Goal: Task Accomplishment & Management: Manage account settings

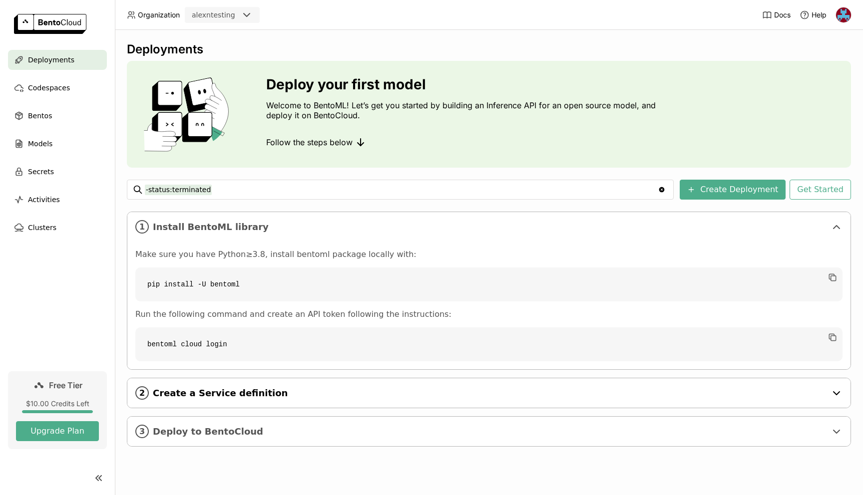
click at [255, 388] on span "Create a Service definition" at bounding box center [490, 393] width 674 height 11
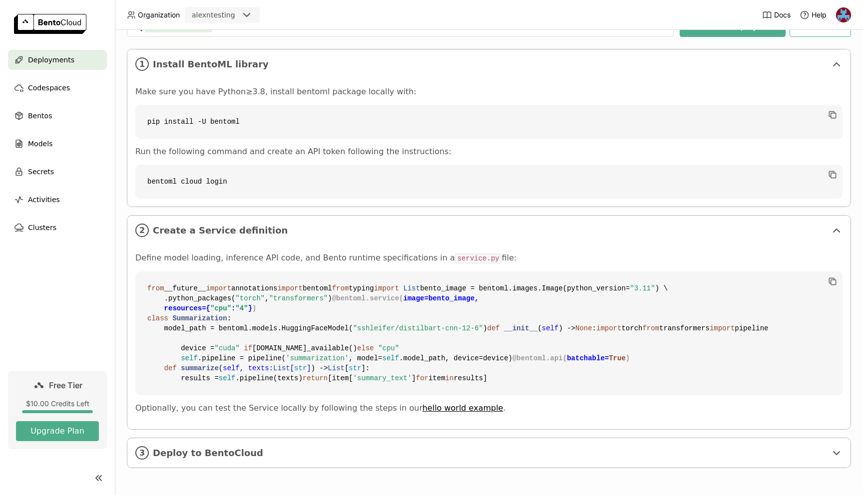
scroll to position [343, 0]
click at [274, 444] on div "3 Deploy to BentoCloud" at bounding box center [488, 452] width 723 height 29
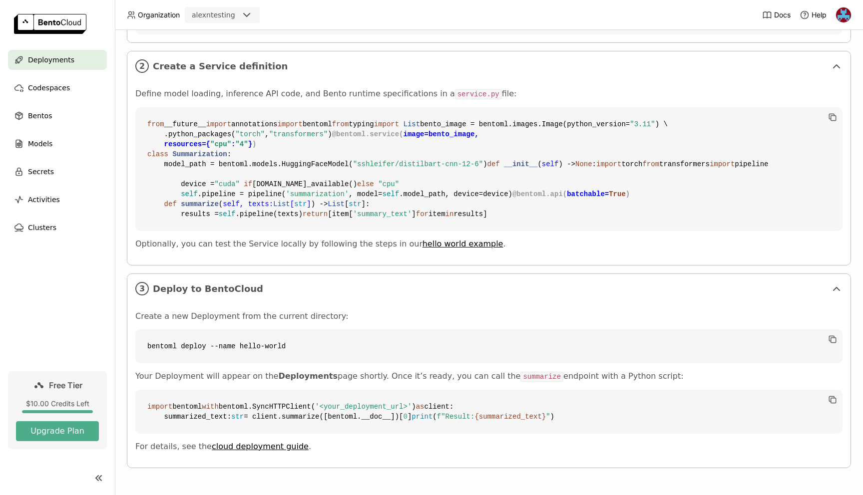
scroll to position [326, 0]
click at [65, 86] on span "Codespaces" at bounding box center [49, 88] width 42 height 12
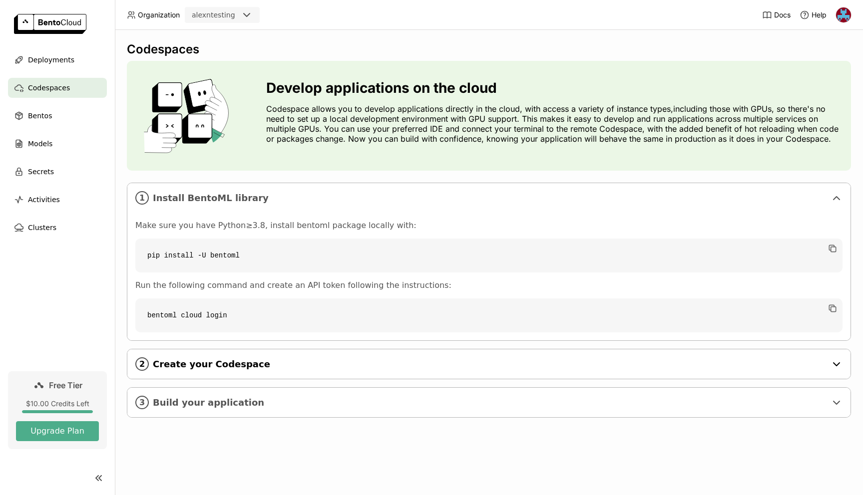
click at [267, 356] on div "2 Create your Codespace" at bounding box center [488, 364] width 723 height 29
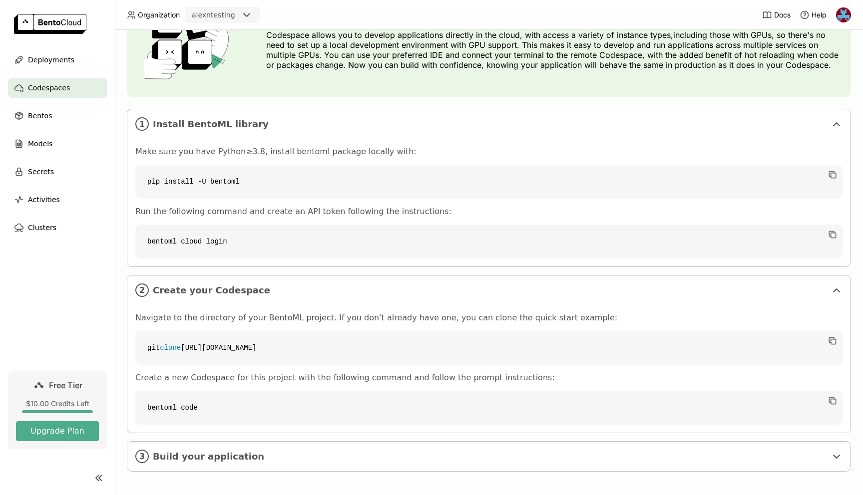
scroll to position [84, 0]
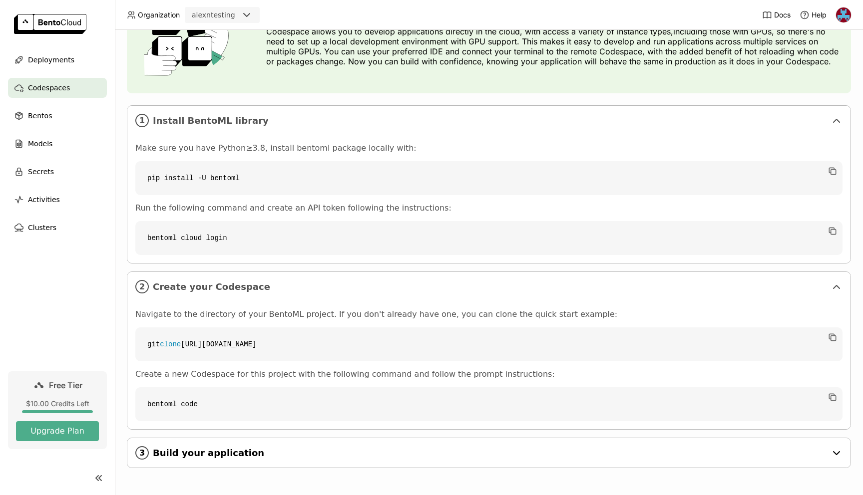
click at [229, 448] on span "Build your application" at bounding box center [490, 453] width 674 height 11
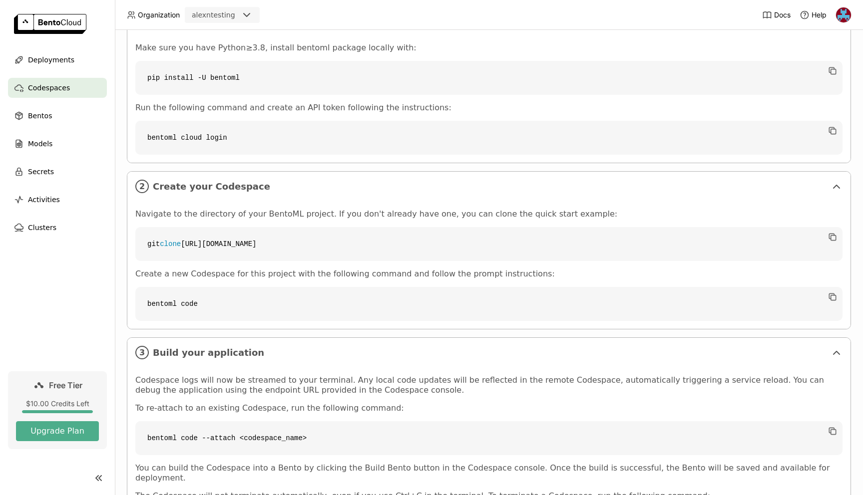
scroll to position [258, 0]
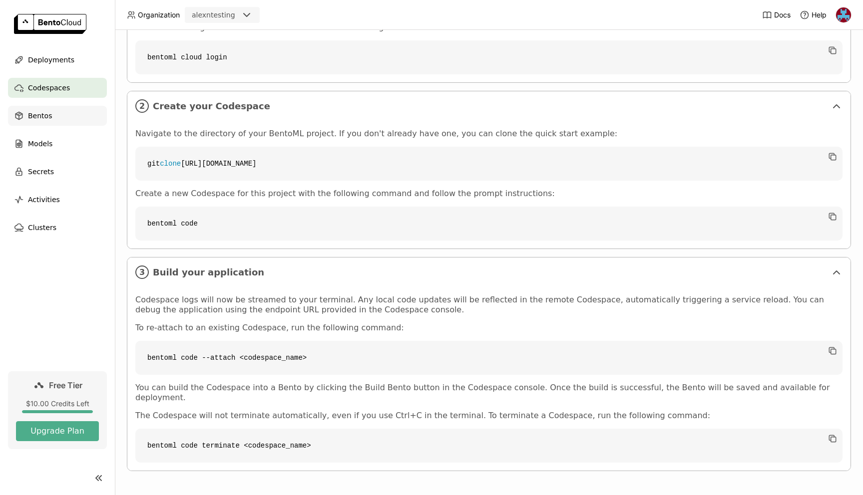
click at [71, 116] on div "Bentos" at bounding box center [57, 116] width 99 height 20
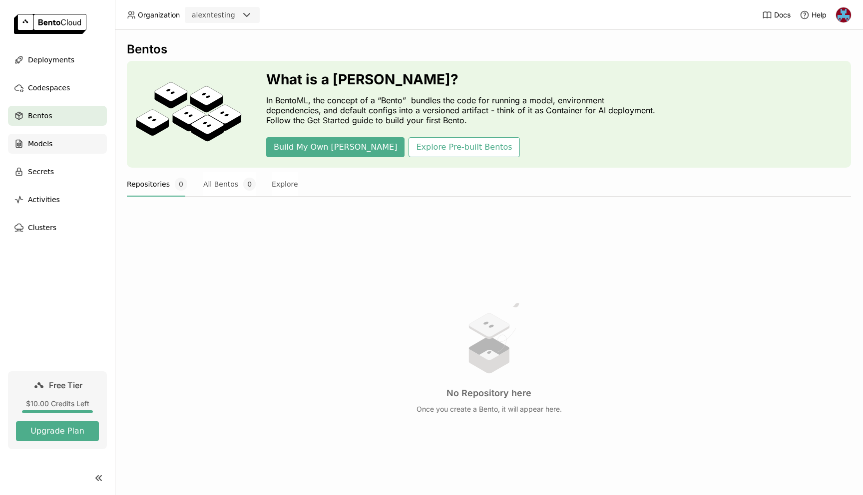
click at [77, 139] on div "Models" at bounding box center [57, 144] width 99 height 20
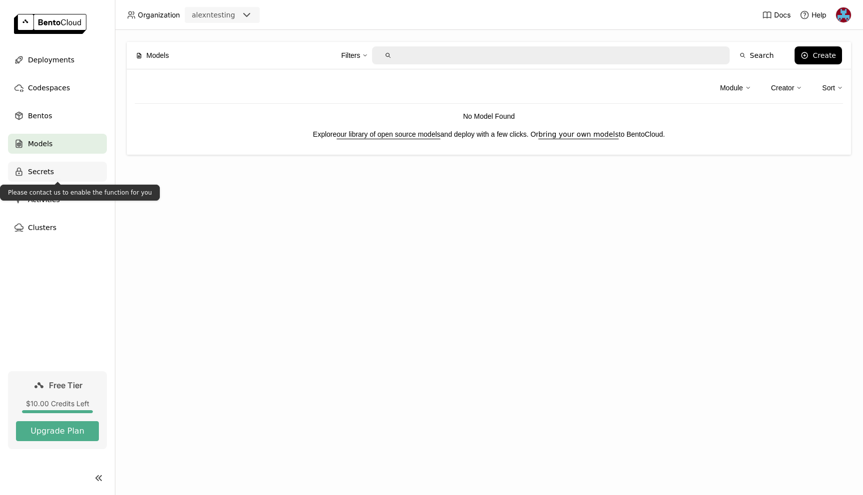
click at [61, 173] on div "Secrets" at bounding box center [57, 172] width 99 height 20
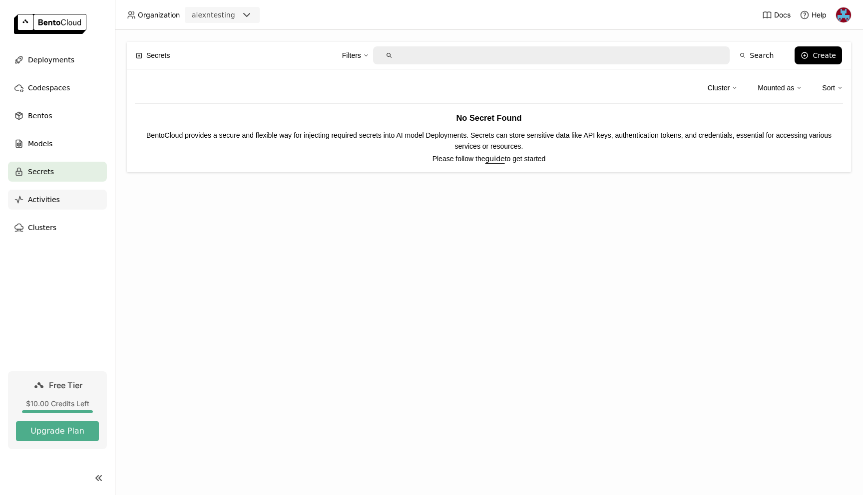
click at [73, 197] on div "Activities" at bounding box center [57, 200] width 99 height 20
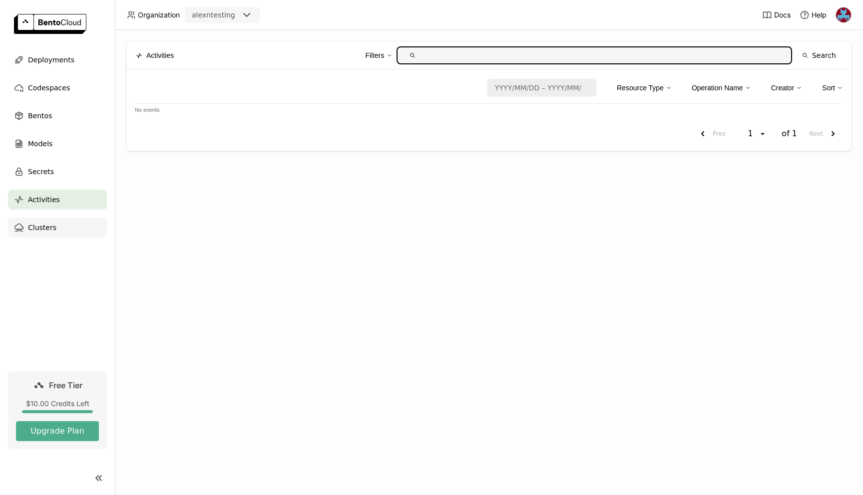
click at [72, 221] on div "Clusters" at bounding box center [57, 228] width 99 height 20
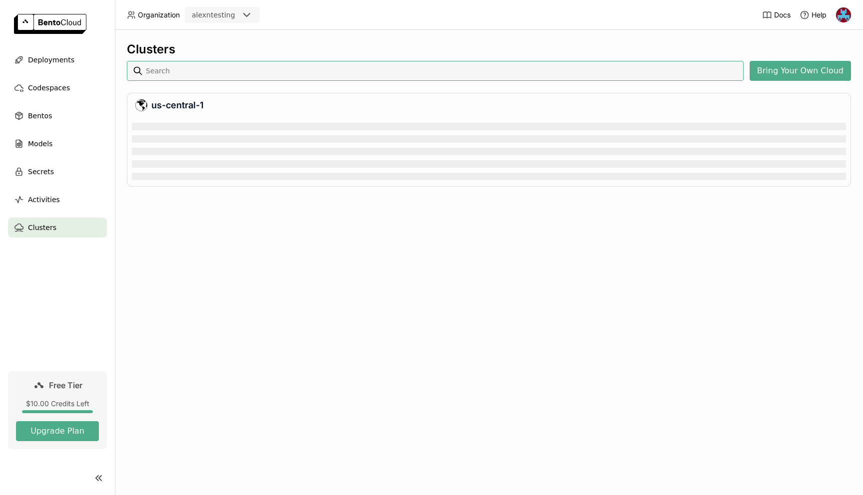
scroll to position [61, 710]
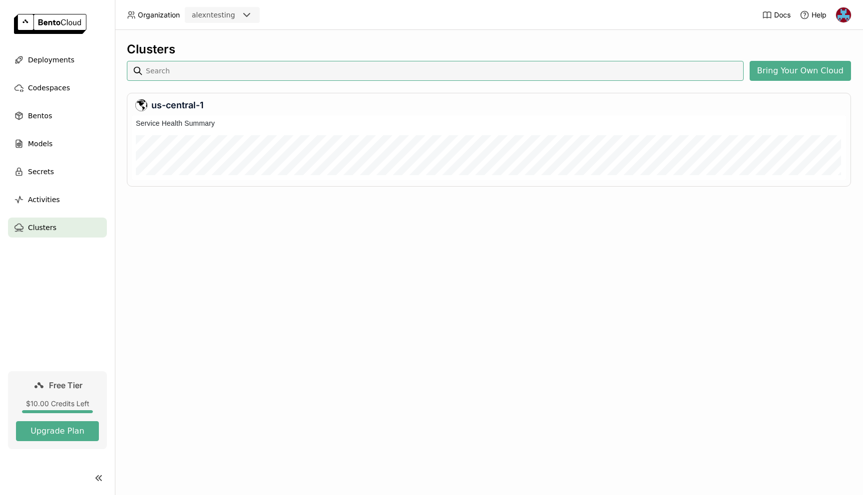
click at [587, 73] on input at bounding box center [442, 71] width 595 height 16
click at [183, 101] on div "us-central-1" at bounding box center [488, 105] width 707 height 12
click at [184, 121] on h6 "Service Health Summary" at bounding box center [175, 123] width 87 height 11
click at [804, 72] on button "Bring Your Own Cloud" at bounding box center [799, 71] width 101 height 20
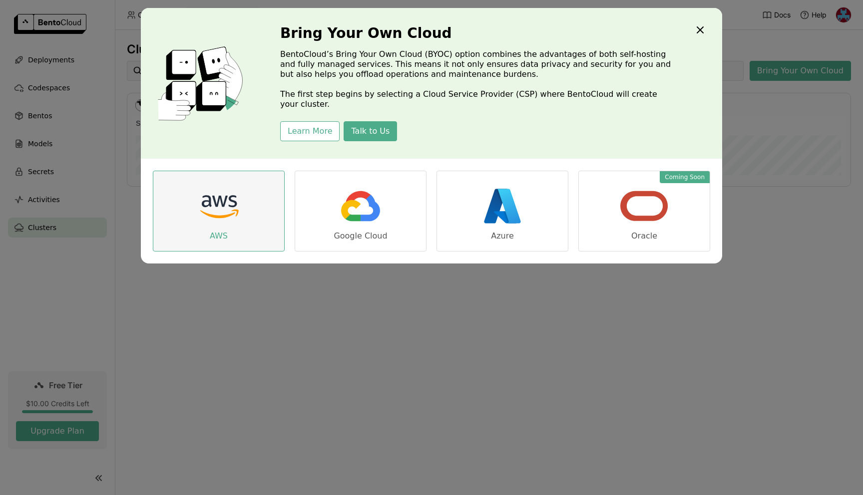
click at [228, 199] on img "dialog" at bounding box center [219, 206] width 50 height 50
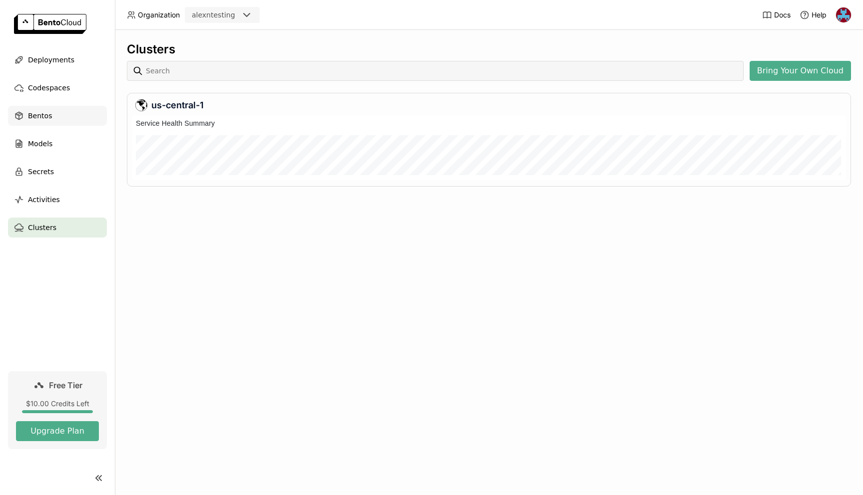
click at [70, 117] on div "Bentos" at bounding box center [57, 116] width 99 height 20
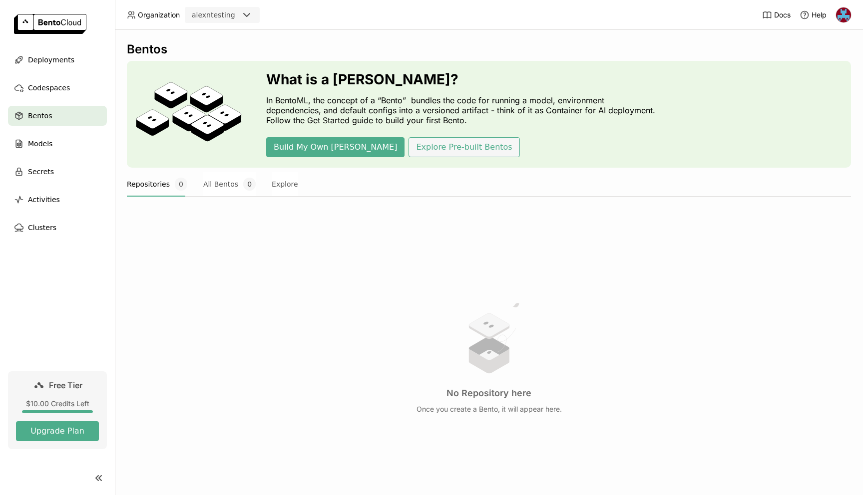
click at [408, 147] on button "Explore Pre-built Bentos" at bounding box center [463, 147] width 111 height 20
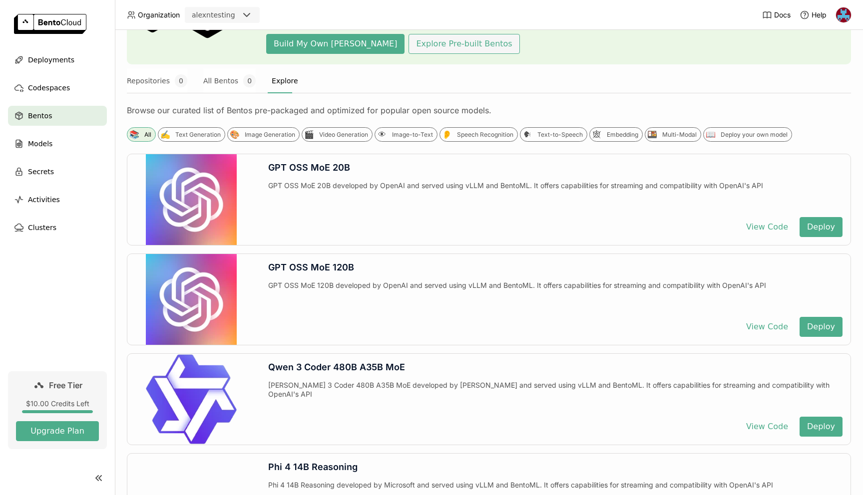
scroll to position [125, 0]
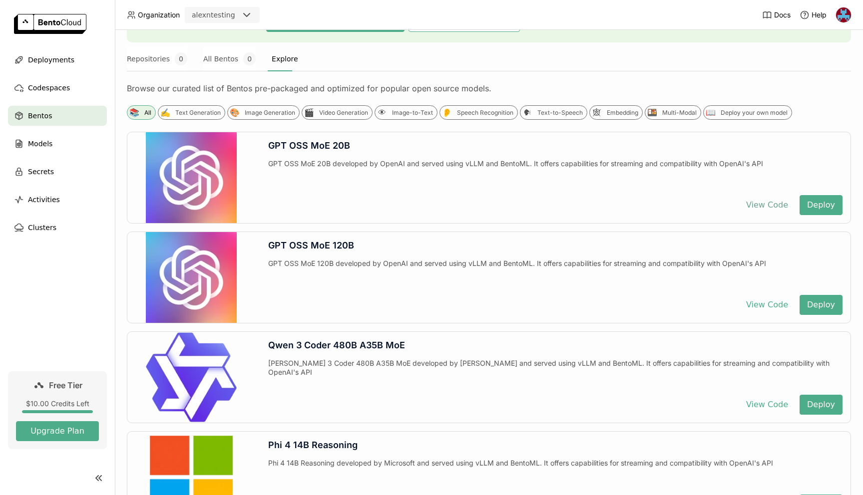
click at [757, 208] on button "View Code" at bounding box center [766, 205] width 57 height 20
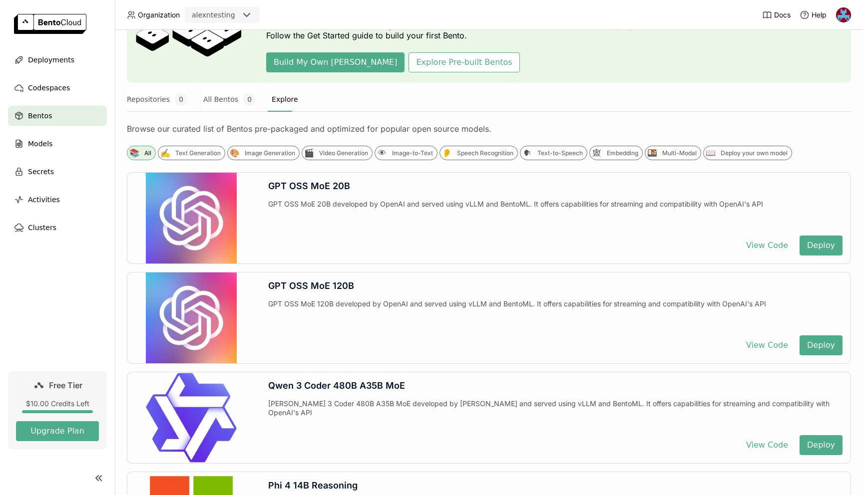
scroll to position [0, 0]
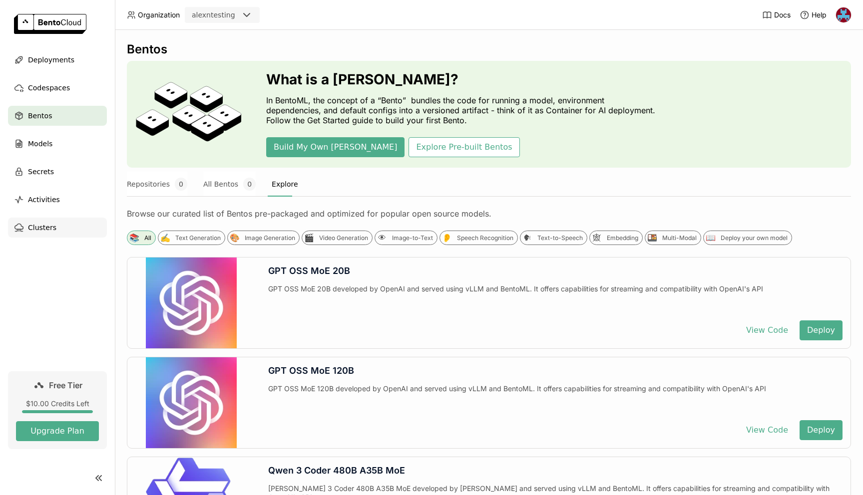
click at [58, 225] on div "Clusters" at bounding box center [57, 228] width 99 height 20
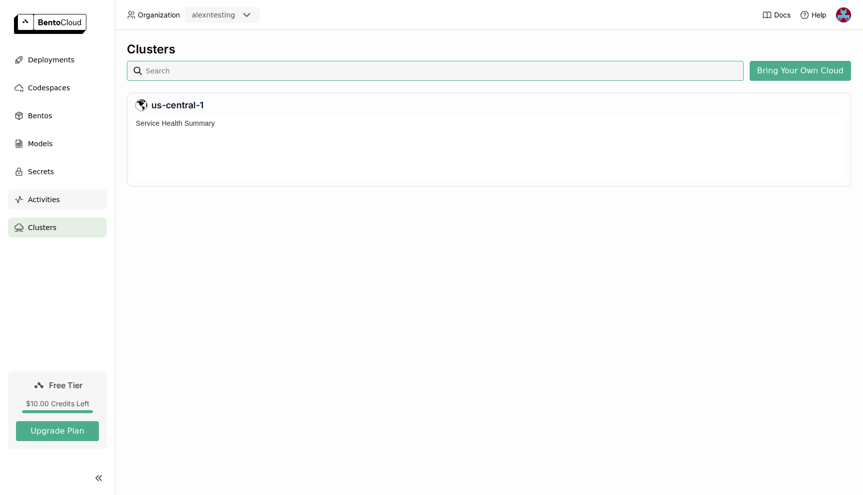
scroll to position [61, 710]
click at [62, 198] on div "Activities" at bounding box center [57, 200] width 99 height 20
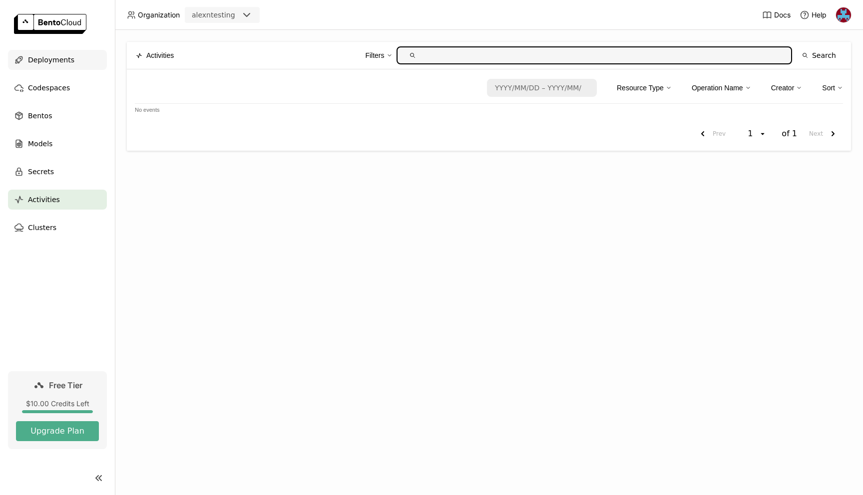
click at [76, 61] on div "Deployments" at bounding box center [57, 60] width 99 height 20
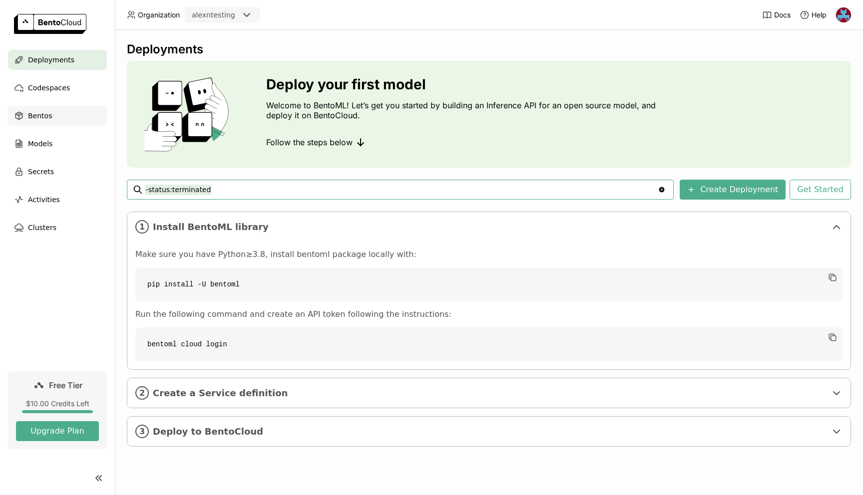
click at [66, 115] on div "Bentos" at bounding box center [57, 116] width 99 height 20
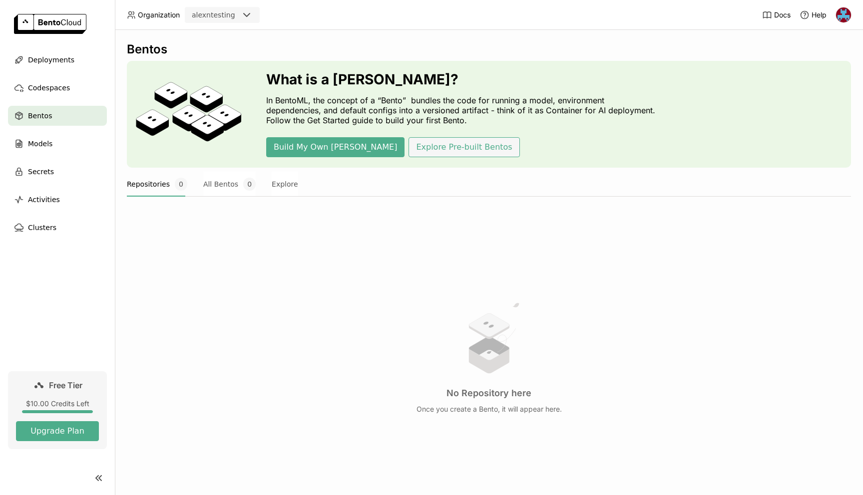
click at [408, 150] on button "Explore Pre-built Bentos" at bounding box center [463, 147] width 111 height 20
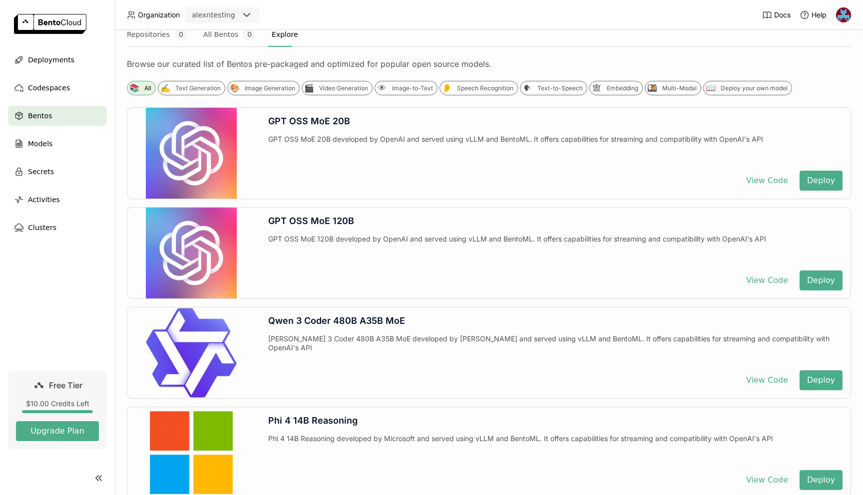
scroll to position [151, 0]
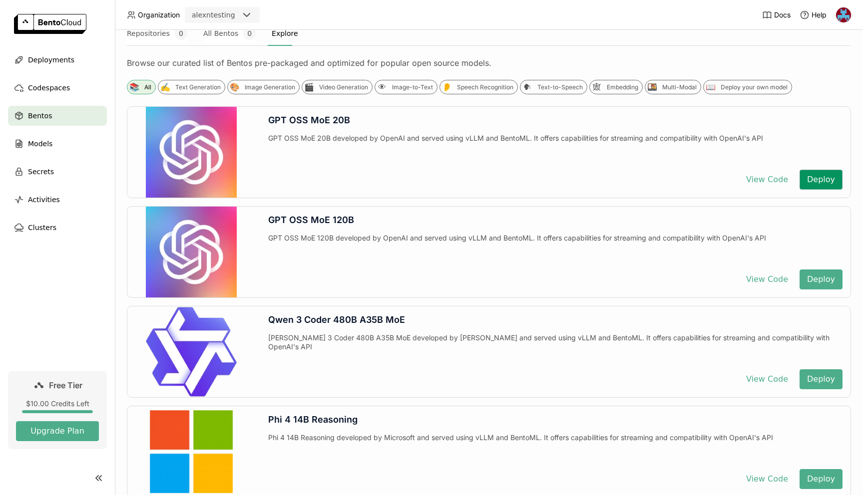
click at [818, 182] on button "Deploy" at bounding box center [820, 180] width 43 height 20
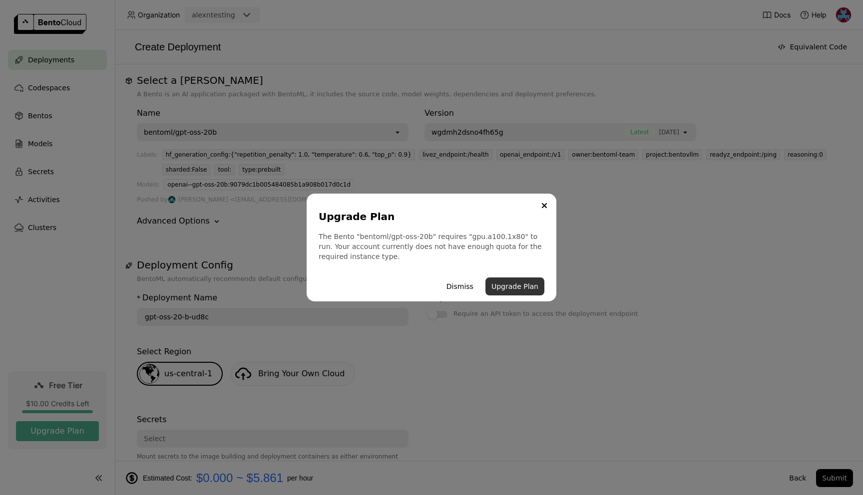
click at [514, 286] on button "Upgrade Plan" at bounding box center [514, 287] width 59 height 18
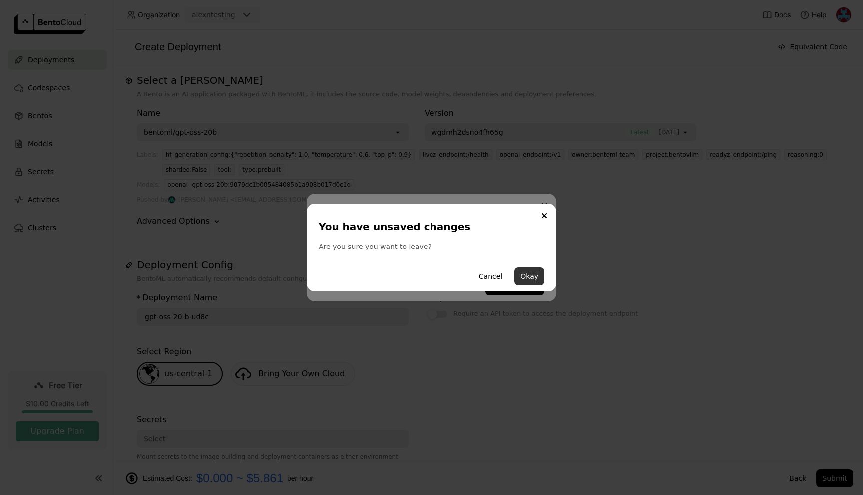
click at [528, 279] on button "Okay" at bounding box center [529, 277] width 30 height 18
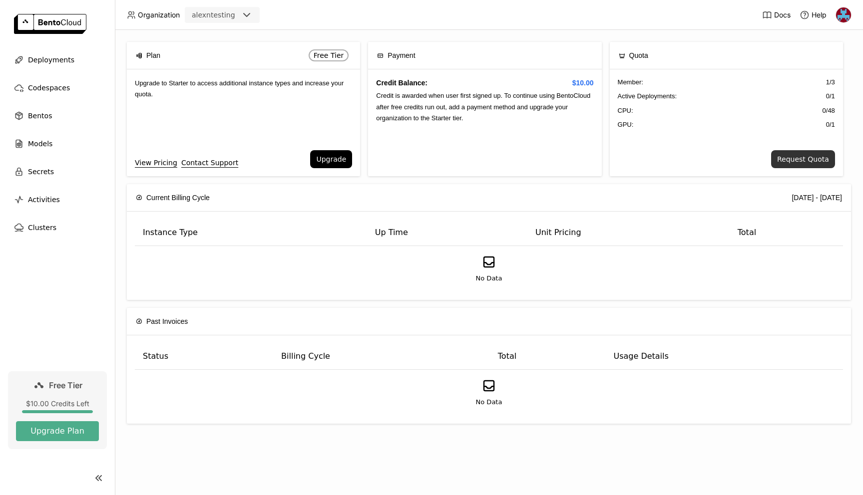
click at [811, 157] on button "Request Quota" at bounding box center [803, 159] width 64 height 18
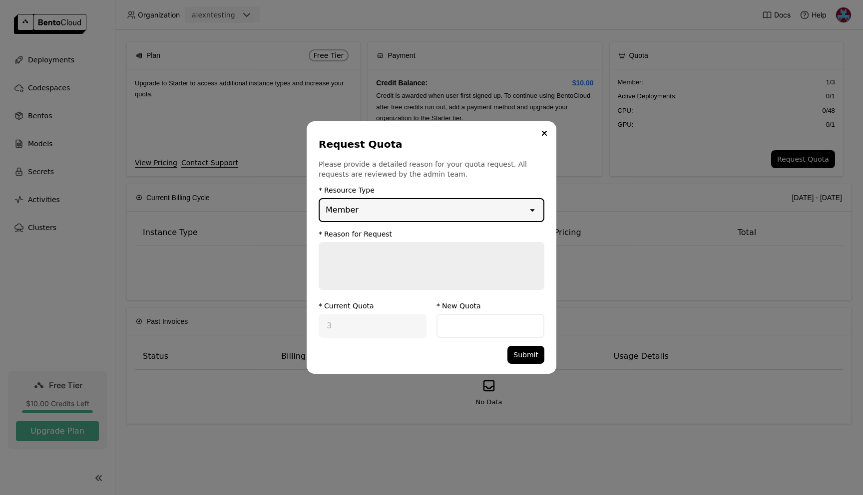
click at [538, 212] on div "open" at bounding box center [535, 210] width 16 height 22
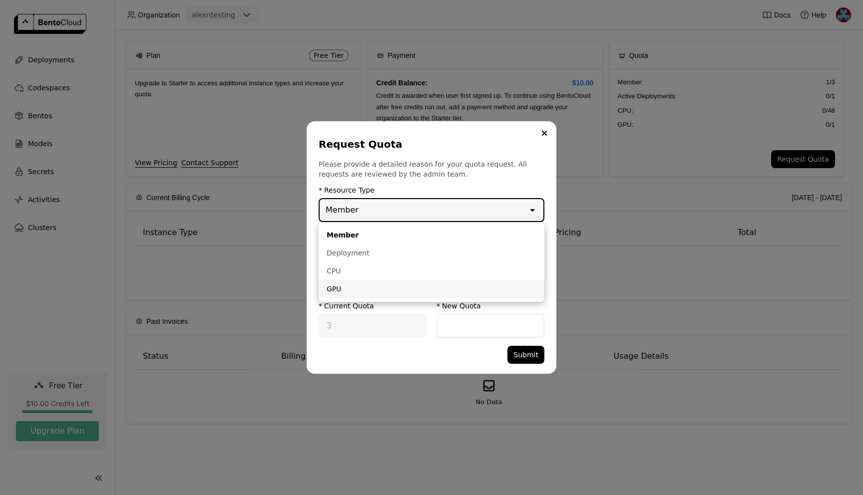
click at [491, 282] on li "GPU" at bounding box center [432, 289] width 226 height 18
type input "1"
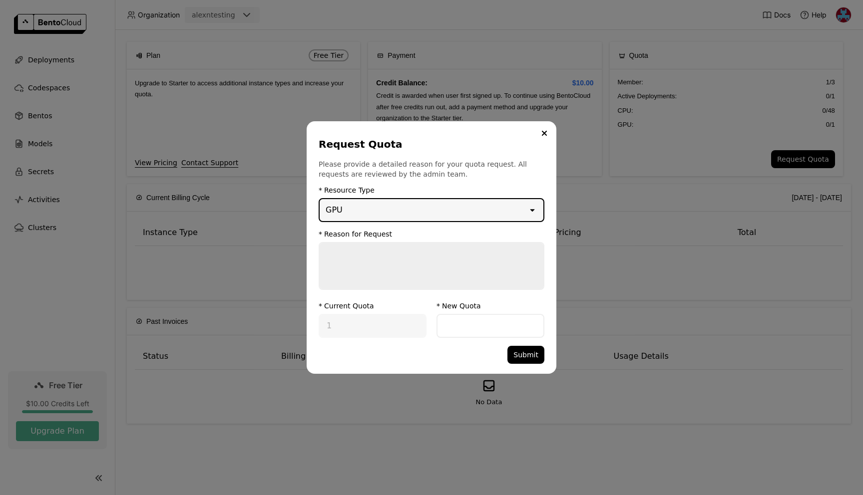
click at [484, 260] on textarea "dialog" at bounding box center [432, 266] width 224 height 46
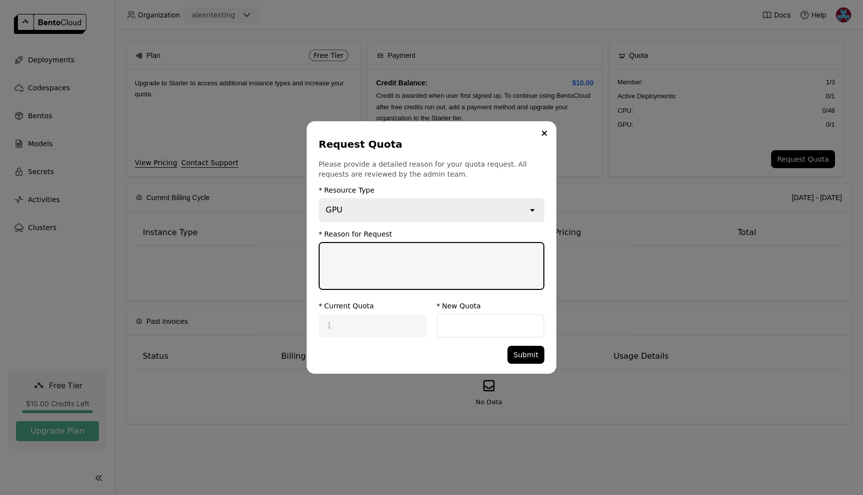
click at [466, 323] on input "dialog" at bounding box center [490, 326] width 106 height 22
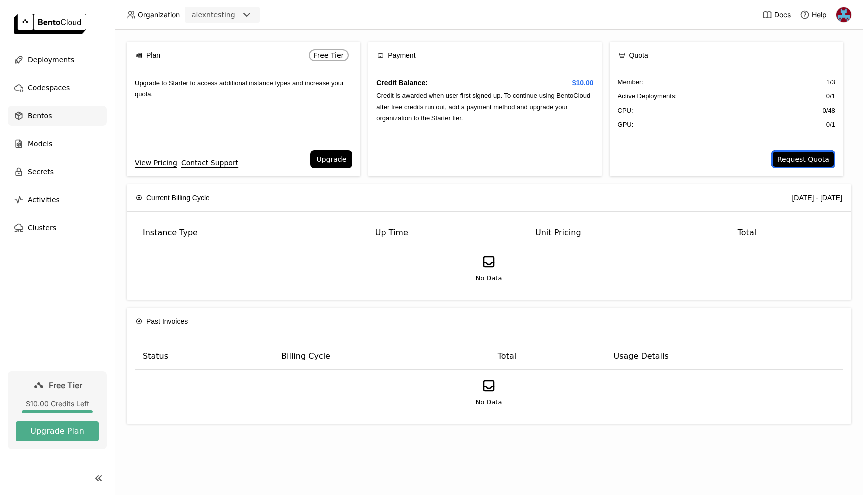
click at [72, 112] on div "Bentos" at bounding box center [57, 116] width 99 height 20
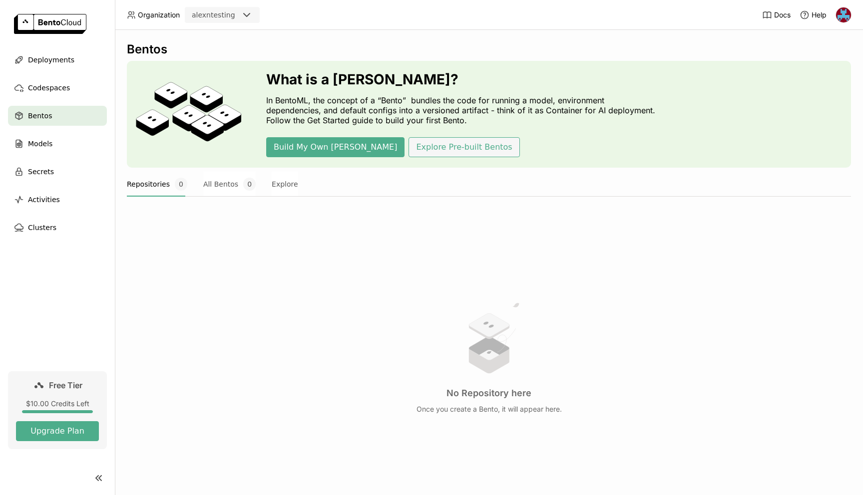
click at [408, 155] on button "Explore Pre-built Bentos" at bounding box center [463, 147] width 111 height 20
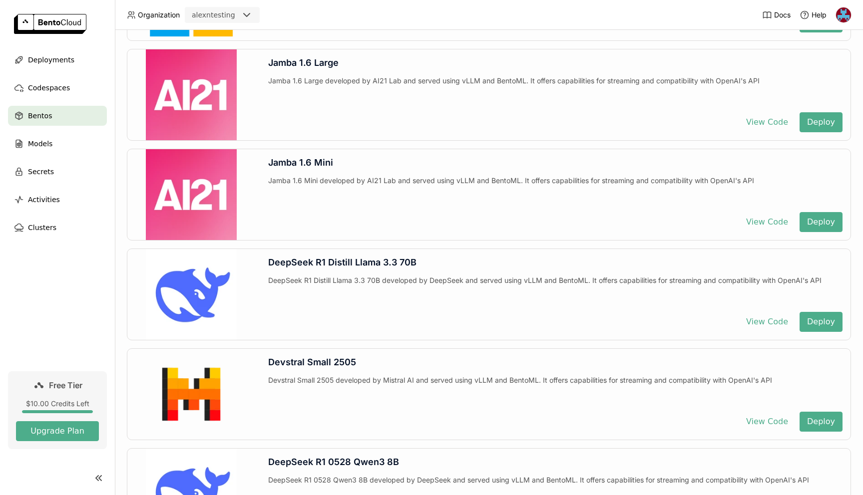
scroll to position [1207, 0]
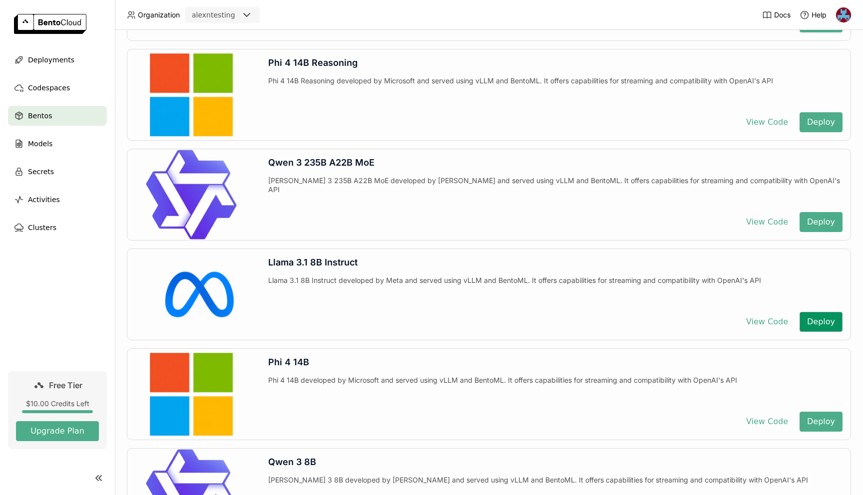
click at [812, 324] on button "Deploy" at bounding box center [820, 322] width 43 height 20
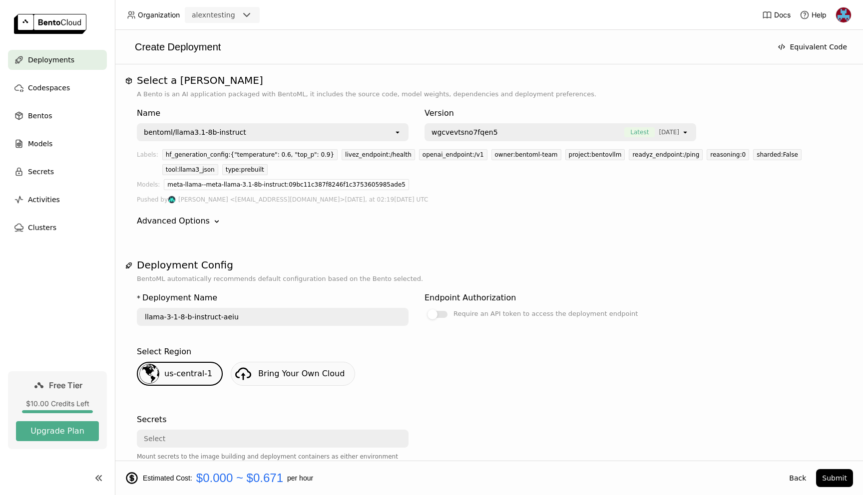
click at [498, 137] on div "wgcvevtsno7fqen5 Latest 23 days ago" at bounding box center [553, 132] width 256 height 16
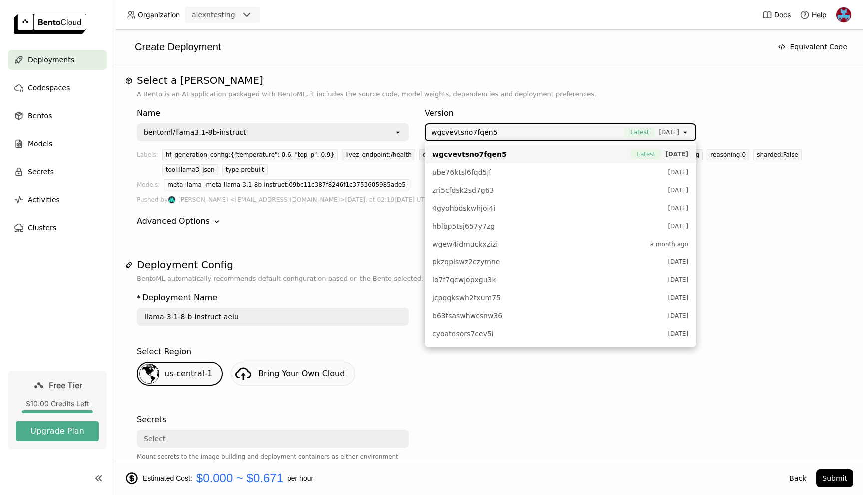
click at [530, 96] on p "A Bento is an AI application packaged with BentoML, it includes the source code…" at bounding box center [489, 94] width 704 height 10
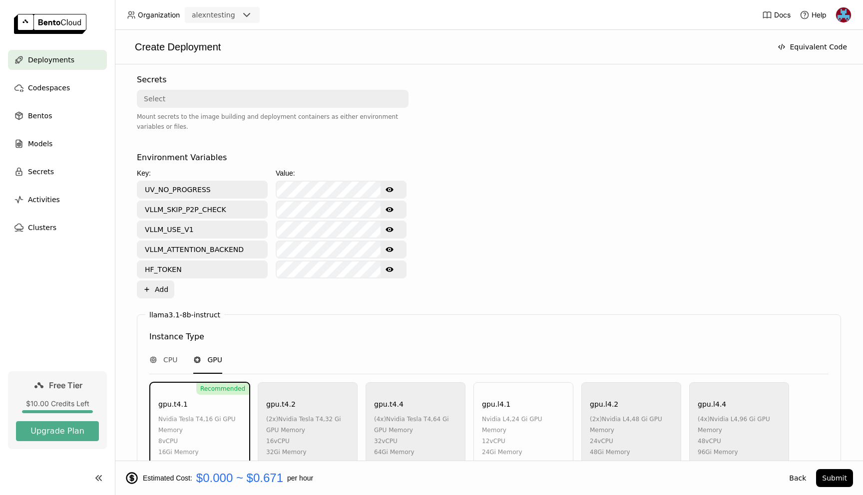
scroll to position [341, 0]
click at [390, 189] on icon "Show password text" at bounding box center [389, 189] width 8 height 8
click at [390, 189] on icon "Hide password text" at bounding box center [389, 189] width 8 height 8
click at [390, 211] on icon "Show password text" at bounding box center [389, 208] width 8 height 5
click at [390, 211] on icon "Hide password text" at bounding box center [389, 209] width 8 height 6
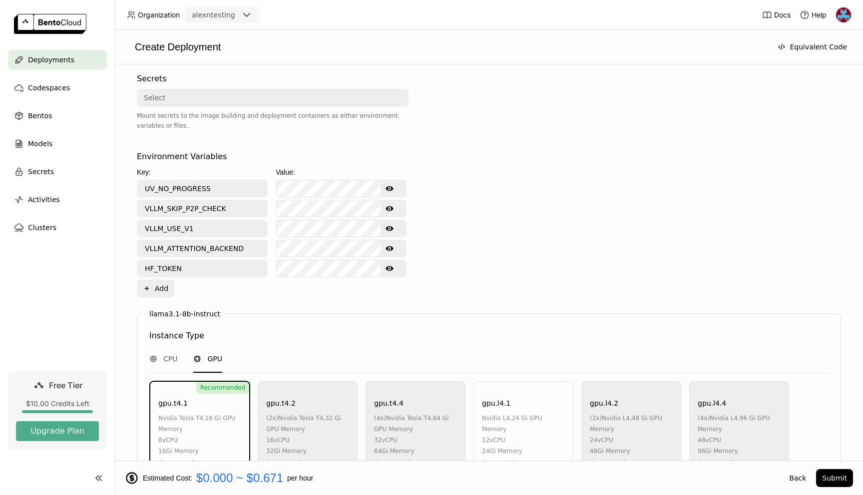
click at [388, 232] on icon "Show password text" at bounding box center [389, 229] width 8 height 8
click at [388, 232] on icon "Hide password text" at bounding box center [389, 229] width 8 height 8
click at [389, 250] on icon "Show password text" at bounding box center [389, 248] width 8 height 5
click at [389, 250] on icon "Hide password text" at bounding box center [389, 249] width 8 height 6
click at [390, 267] on icon "Show password text" at bounding box center [389, 268] width 8 height 5
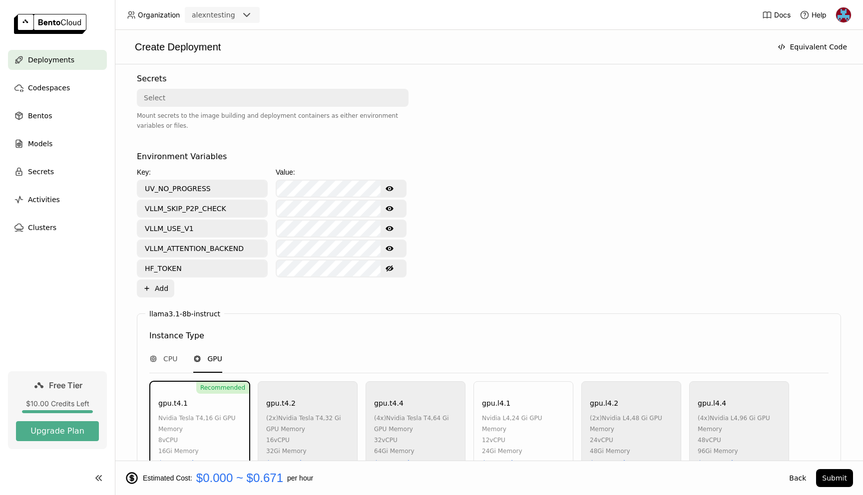
click at [390, 271] on icon "Hide password text" at bounding box center [389, 269] width 8 height 8
click at [392, 269] on icon "Show password text" at bounding box center [389, 268] width 8 height 5
click at [392, 269] on icon "Hide password text" at bounding box center [389, 269] width 8 height 6
click at [488, 271] on div "Environment Variables Key: Value: UV_NO_PROGRESS Show password text VLLM_SKIP_P…" at bounding box center [489, 224] width 704 height 147
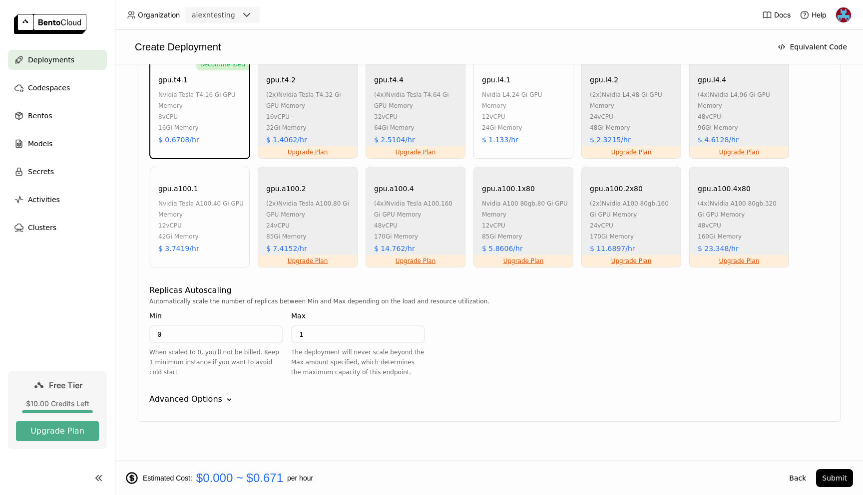
scroll to position [675, 0]
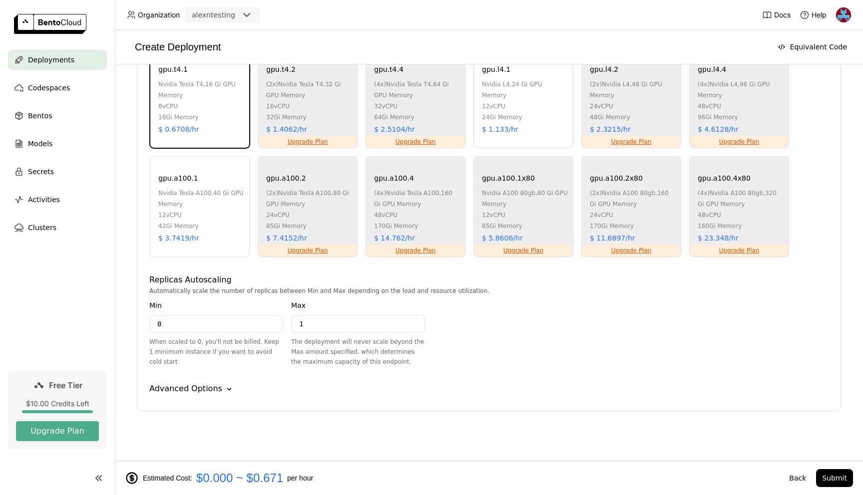
click at [200, 388] on div "Advanced Options" at bounding box center [185, 389] width 73 height 12
click at [219, 226] on div "42Gi Memory" at bounding box center [201, 225] width 86 height 11
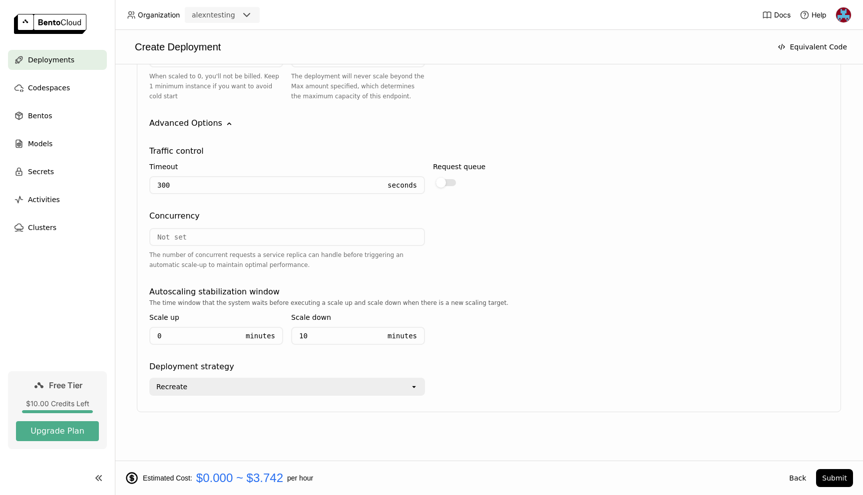
scroll to position [942, 0]
click at [401, 384] on div "Recreate" at bounding box center [280, 386] width 260 height 16
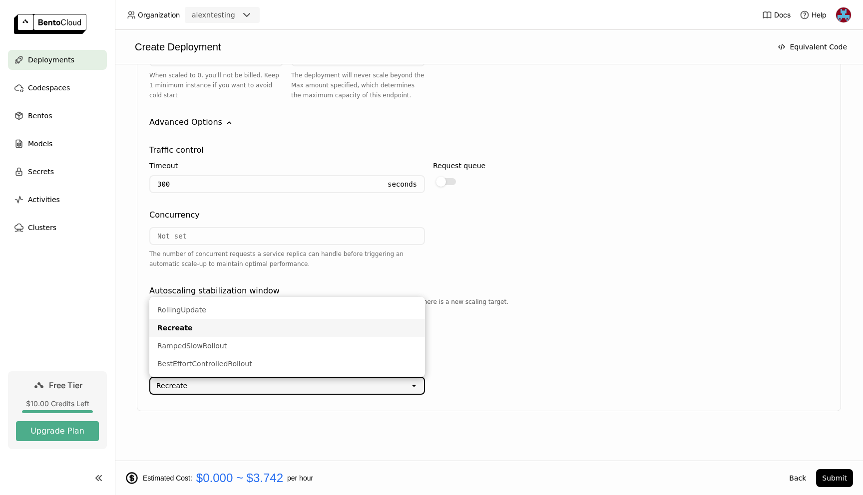
click at [498, 376] on div "Recreate open" at bounding box center [488, 383] width 679 height 23
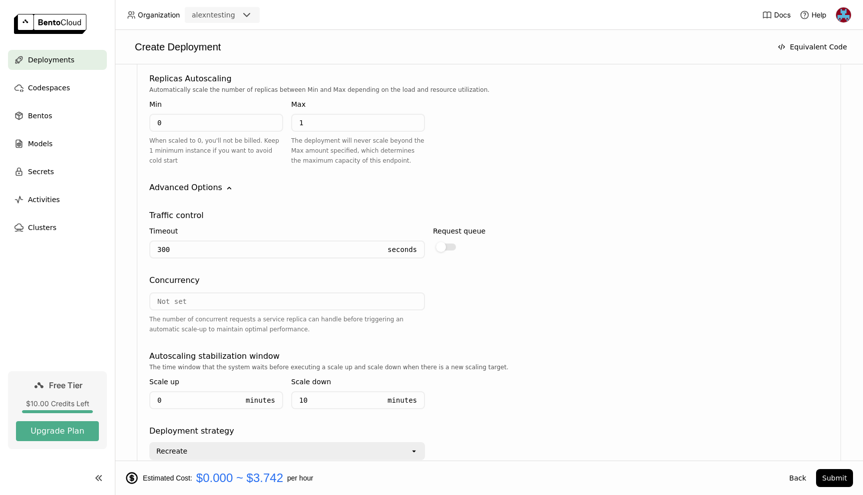
click at [204, 188] on div "Advanced Options" at bounding box center [185, 188] width 73 height 12
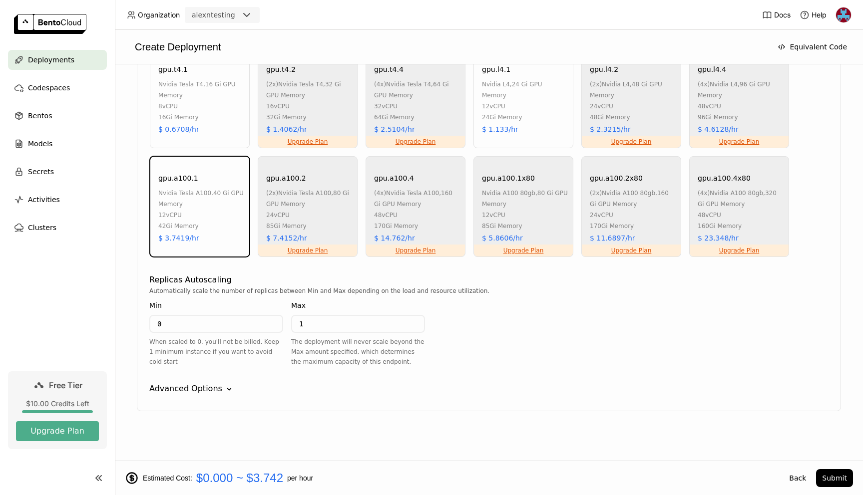
scroll to position [675, 0]
click at [832, 475] on button "Submit" at bounding box center [834, 478] width 37 height 18
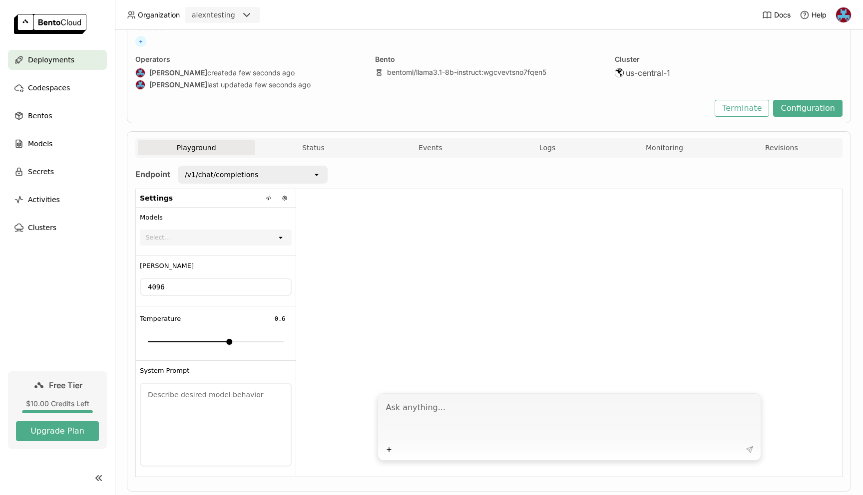
scroll to position [74, 0]
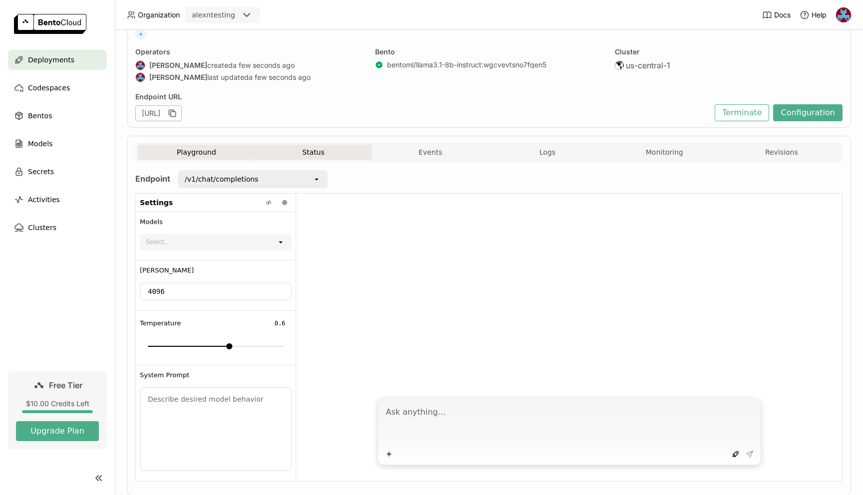
click at [316, 153] on button "Status" at bounding box center [313, 152] width 117 height 15
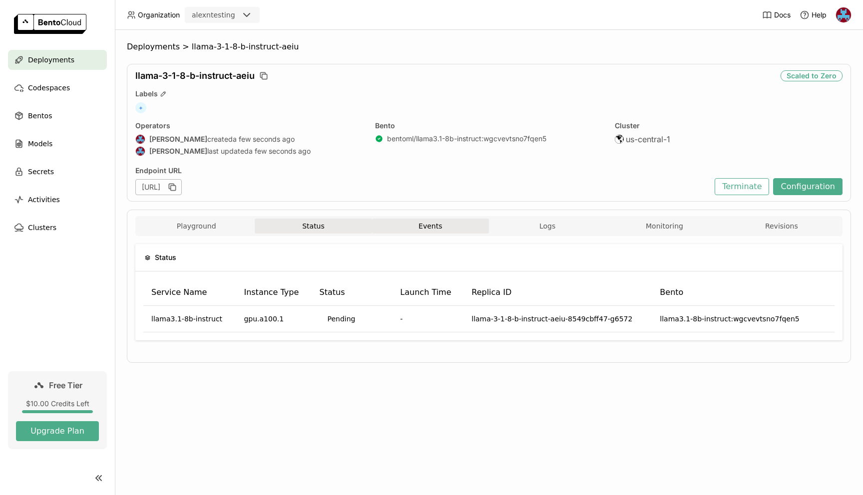
click at [430, 225] on button "Events" at bounding box center [430, 226] width 117 height 15
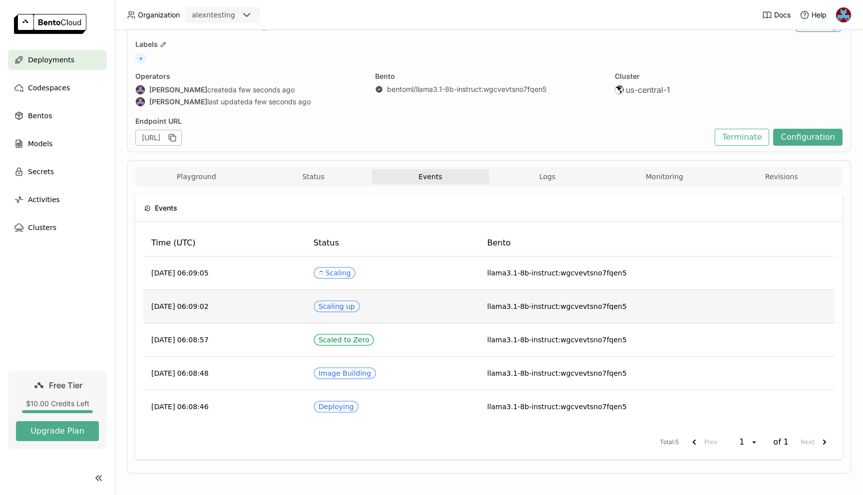
scroll to position [55, 0]
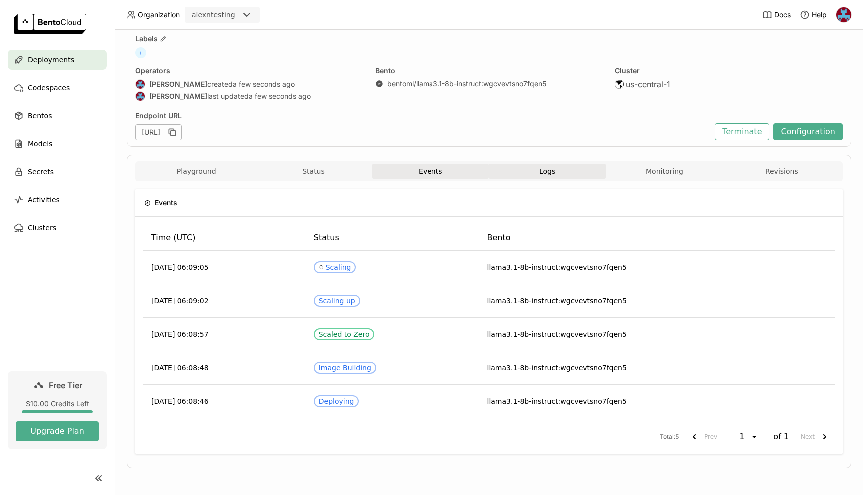
click at [553, 167] on button "Logs" at bounding box center [547, 171] width 117 height 15
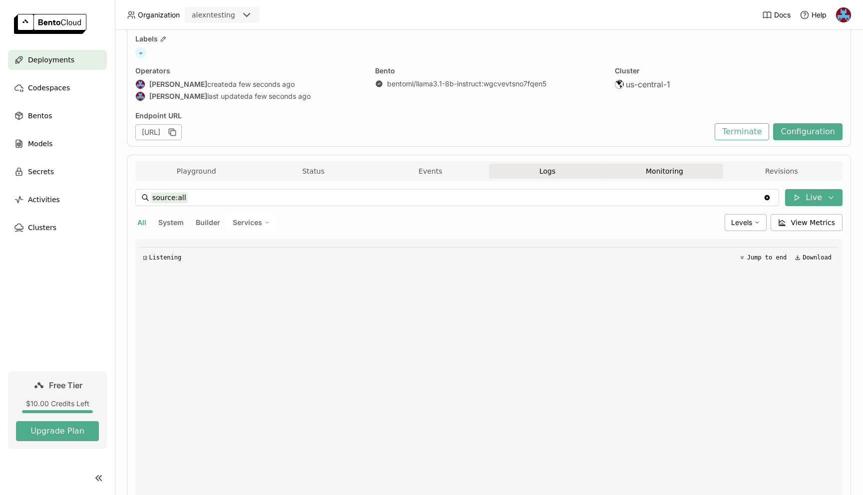
click at [660, 173] on button "Monitoring" at bounding box center [664, 171] width 117 height 15
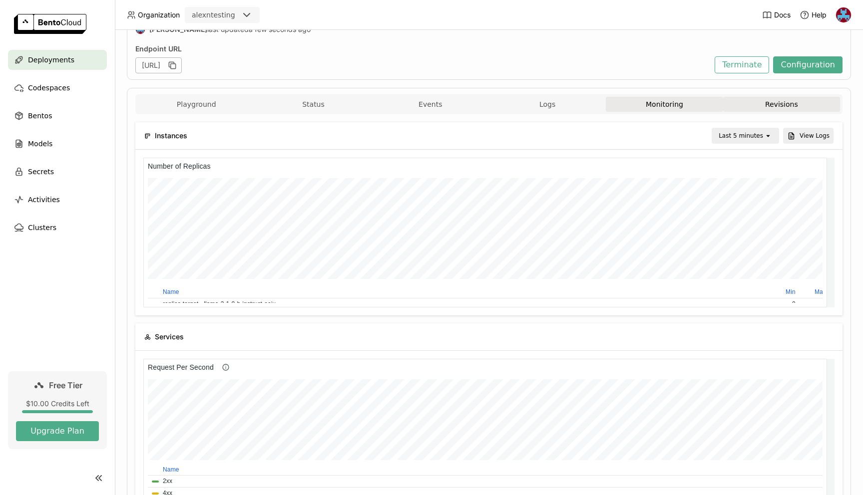
click at [775, 105] on button "Revisions" at bounding box center [781, 104] width 117 height 15
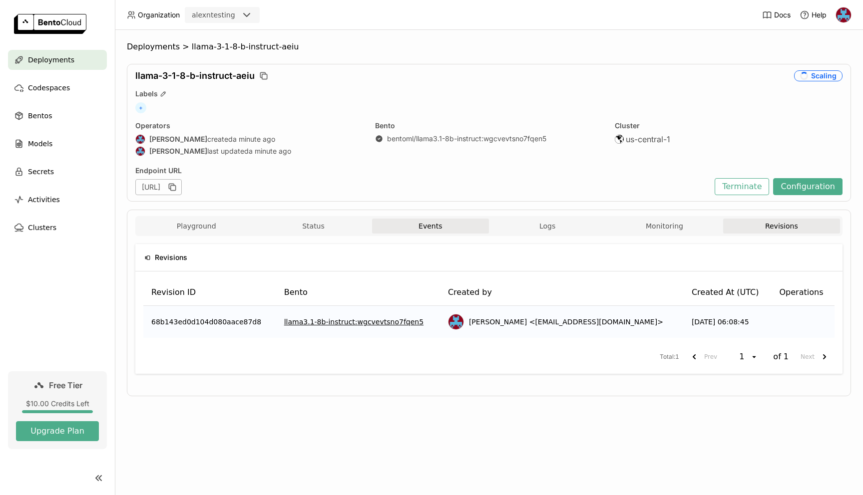
click at [431, 233] on button "Events" at bounding box center [430, 226] width 117 height 15
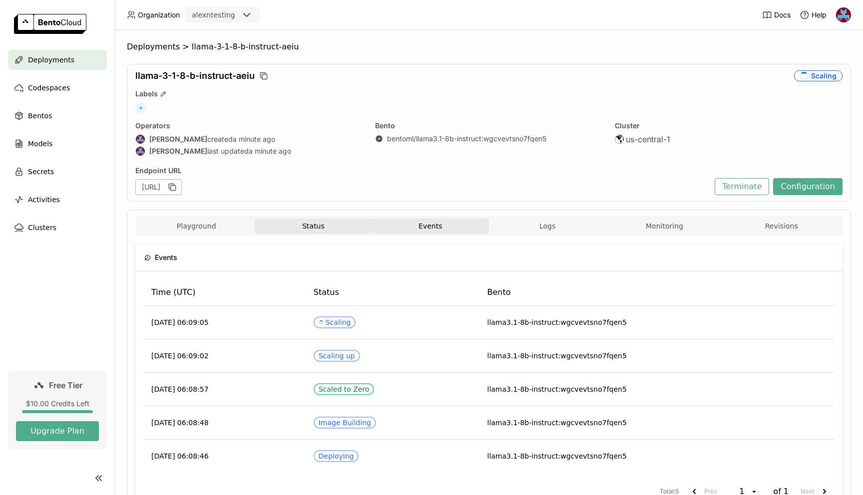
click at [328, 225] on button "Status" at bounding box center [313, 226] width 117 height 15
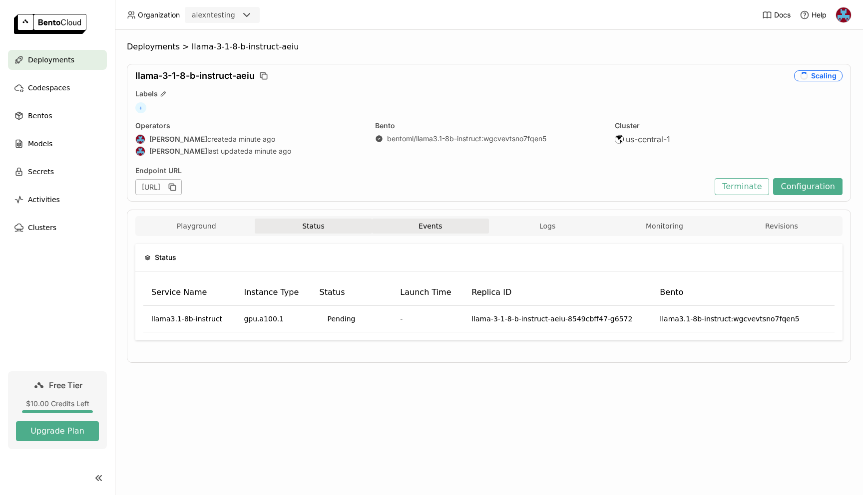
click at [417, 220] on button "Events" at bounding box center [430, 226] width 117 height 15
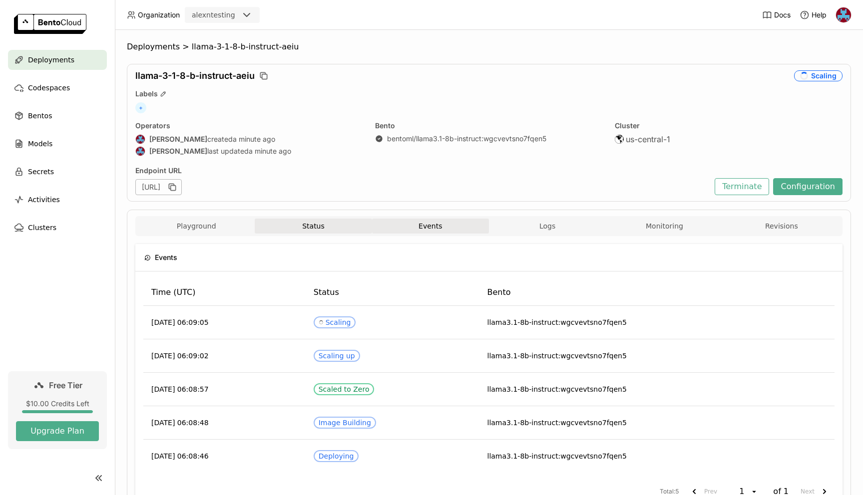
click at [314, 231] on button "Status" at bounding box center [313, 226] width 117 height 15
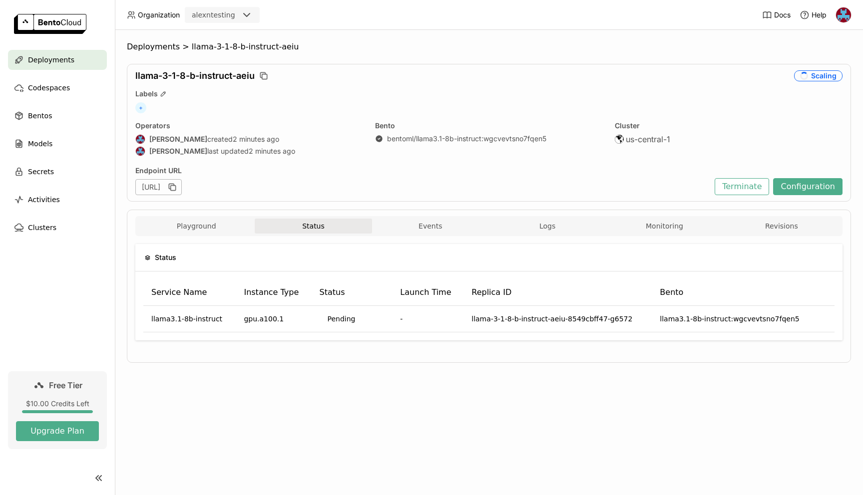
click at [320, 228] on button "Status" at bounding box center [313, 226] width 117 height 15
click at [404, 220] on button "Events" at bounding box center [430, 226] width 117 height 15
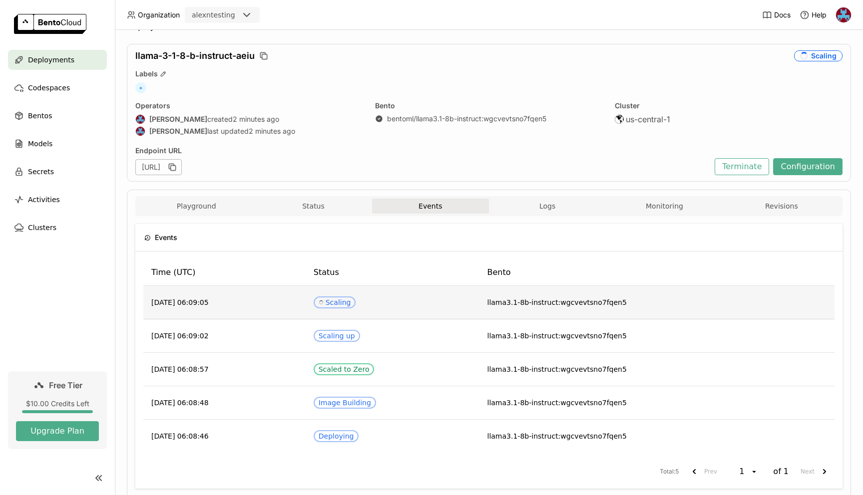
scroll to position [28, 0]
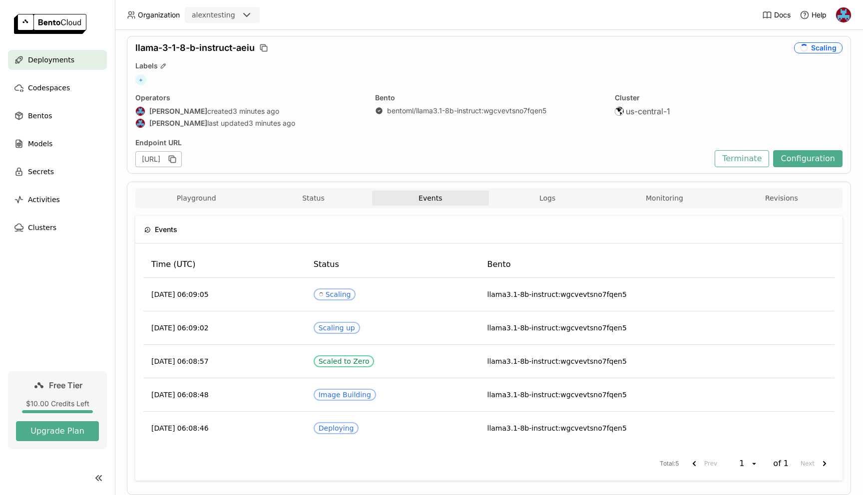
click at [348, 128] on div "Operators Alex Nikitin created 3 minutes ago Alex Nikitin last updated 3 minute…" at bounding box center [249, 111] width 228 height 37
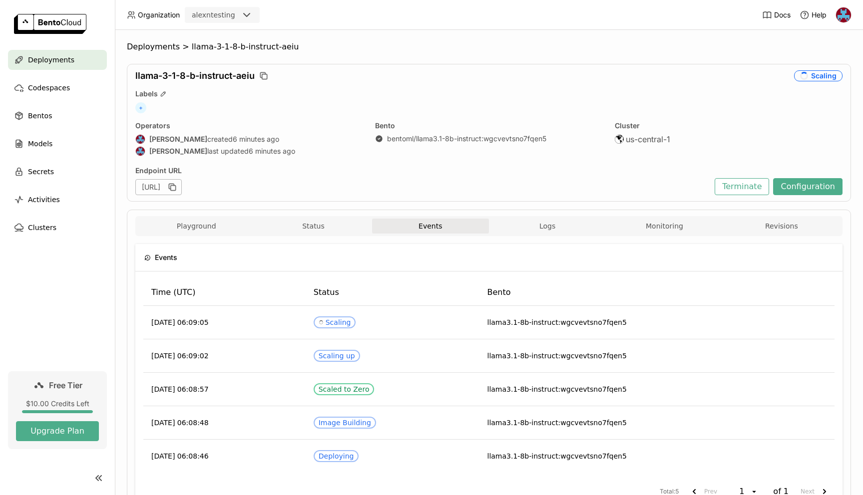
click at [415, 230] on button "Events" at bounding box center [430, 226] width 117 height 15
click at [541, 222] on span "Logs" at bounding box center [547, 226] width 16 height 9
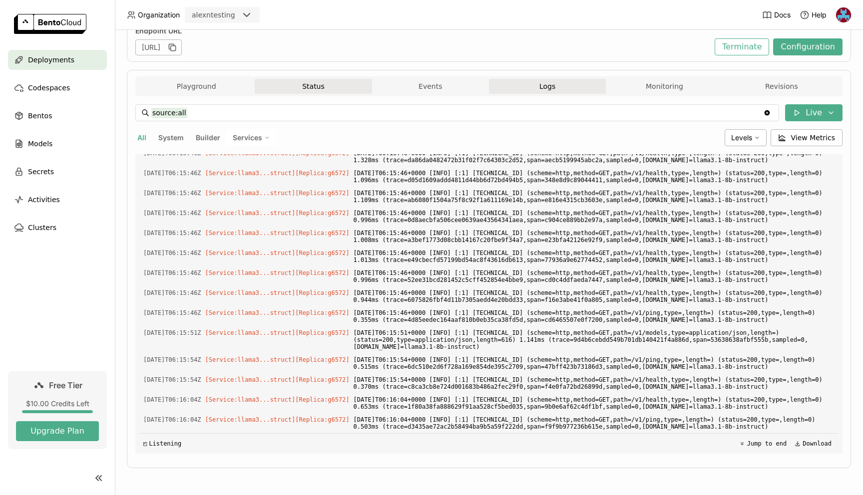
scroll to position [1073, 0]
click at [310, 85] on button "Status" at bounding box center [313, 86] width 117 height 15
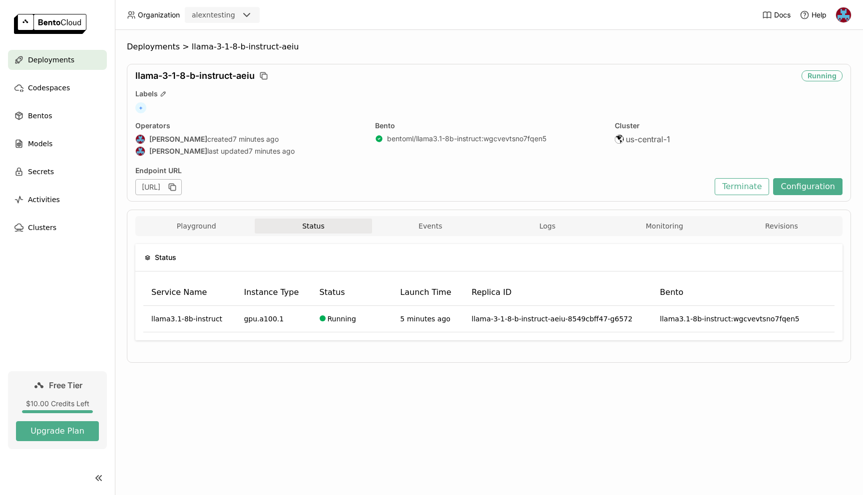
click at [412, 218] on div "Playground Status Events Logs Monitoring Revisions" at bounding box center [488, 226] width 707 height 20
click at [435, 233] on button "Events" at bounding box center [430, 226] width 117 height 15
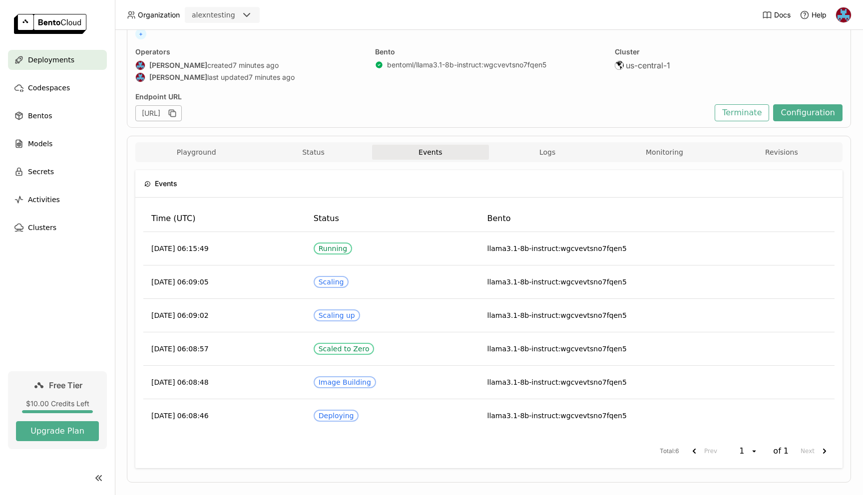
scroll to position [75, 0]
click at [212, 152] on button "Playground" at bounding box center [196, 151] width 117 height 15
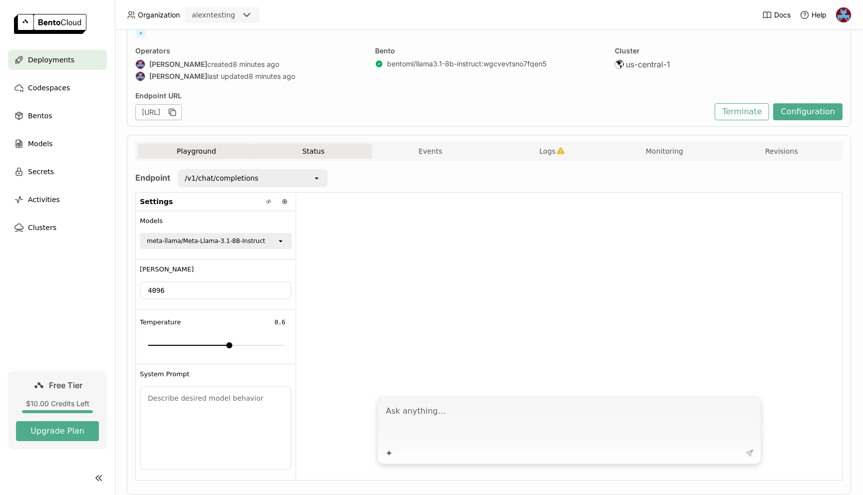
click at [284, 154] on button "Status" at bounding box center [313, 151] width 117 height 15
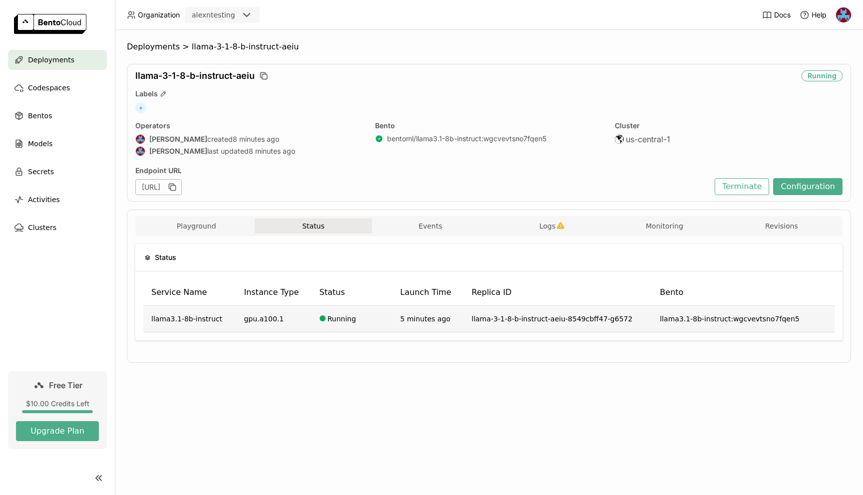
click at [371, 319] on td "Running" at bounding box center [352, 319] width 81 height 26
click at [215, 231] on button "Playground" at bounding box center [196, 226] width 117 height 15
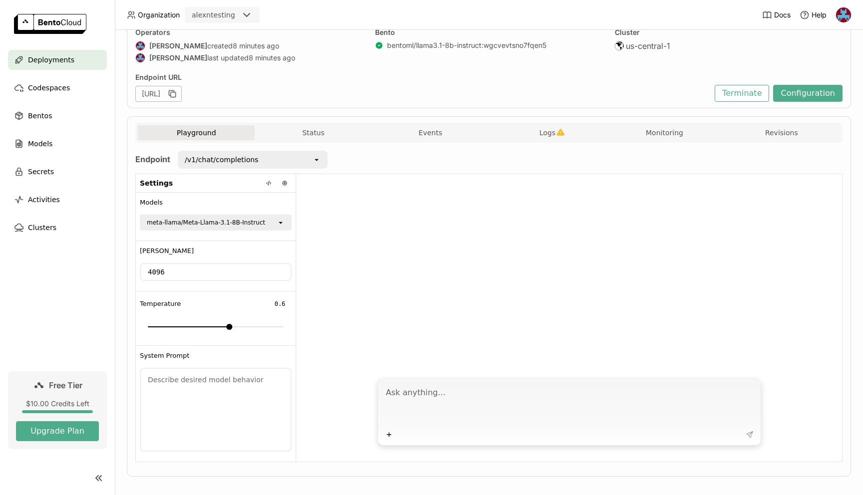
scroll to position [101, 0]
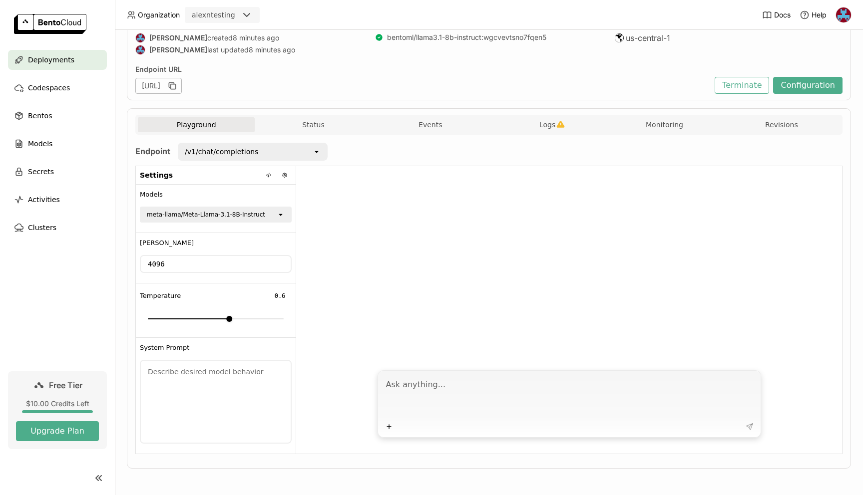
click at [453, 391] on textarea at bounding box center [570, 397] width 368 height 46
type textarea "Hi tell me a joke?"
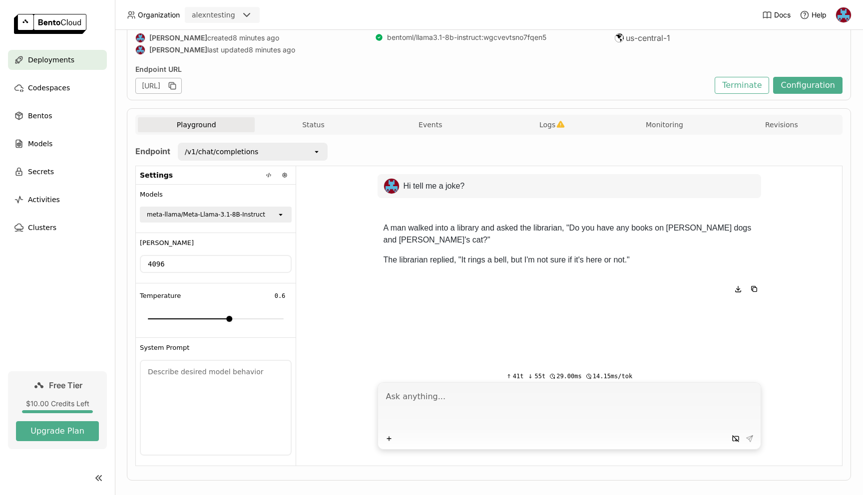
click at [440, 392] on textarea at bounding box center [570, 409] width 368 height 46
type textarea "haha"
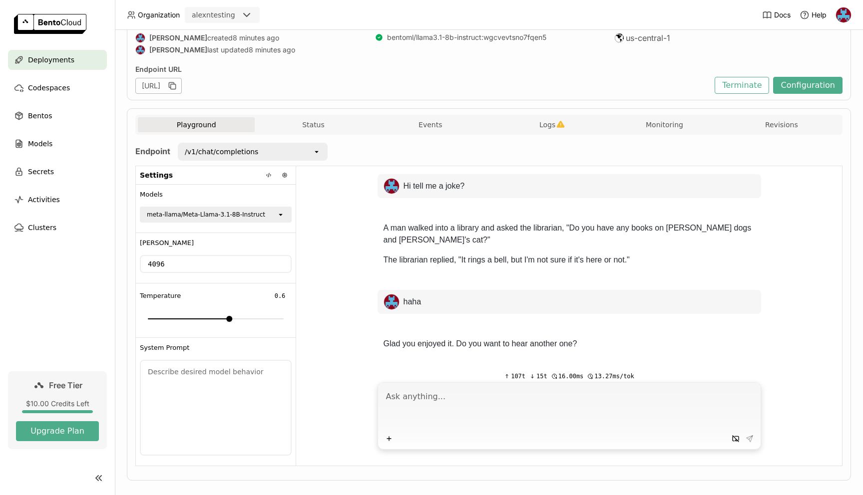
scroll to position [1, 0]
click at [440, 404] on textarea at bounding box center [570, 409] width 368 height 46
type textarea "go"
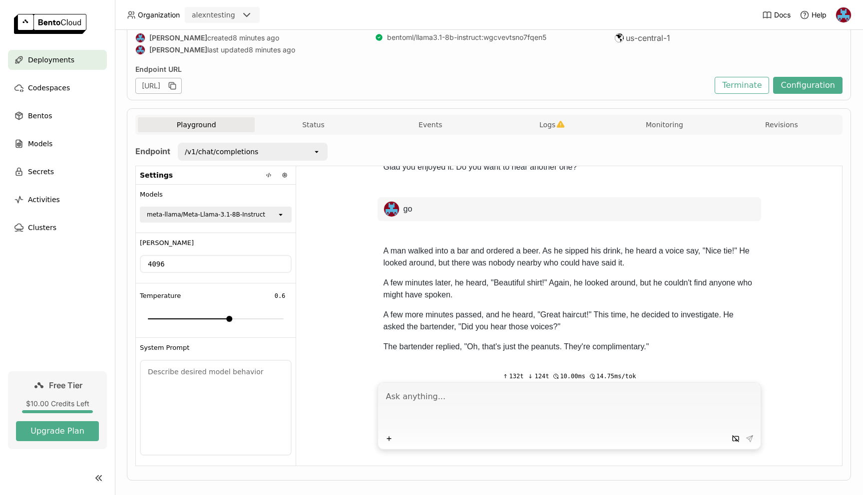
scroll to position [181, 0]
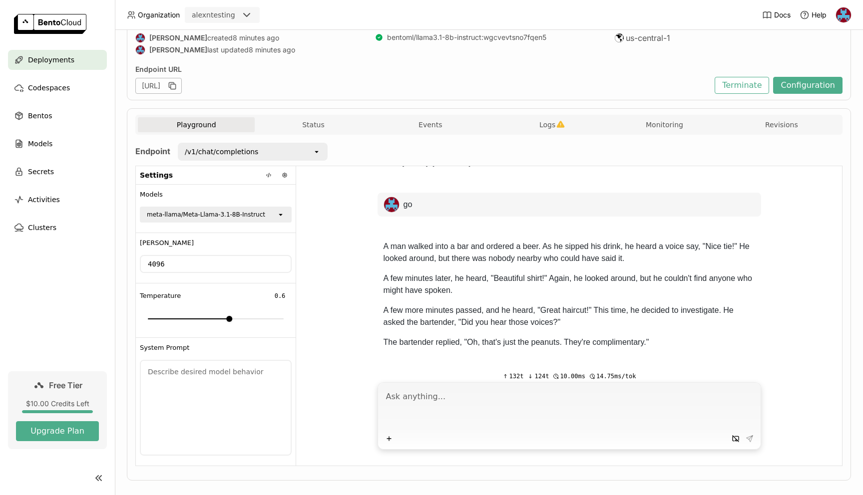
click at [547, 115] on div "Playground Status Events Logs Monitoring Revisions" at bounding box center [488, 125] width 707 height 20
click at [547, 120] on span "Logs" at bounding box center [547, 124] width 16 height 9
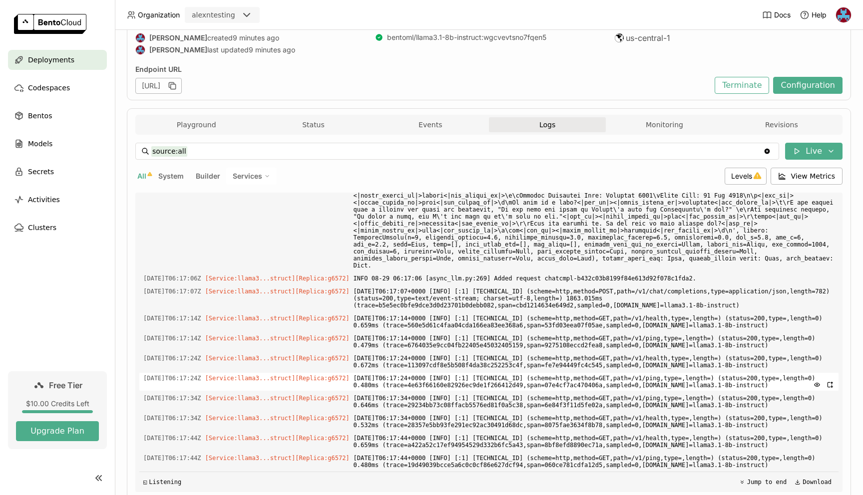
scroll to position [2008, 0]
click at [754, 172] on icon at bounding box center [757, 176] width 8 height 8
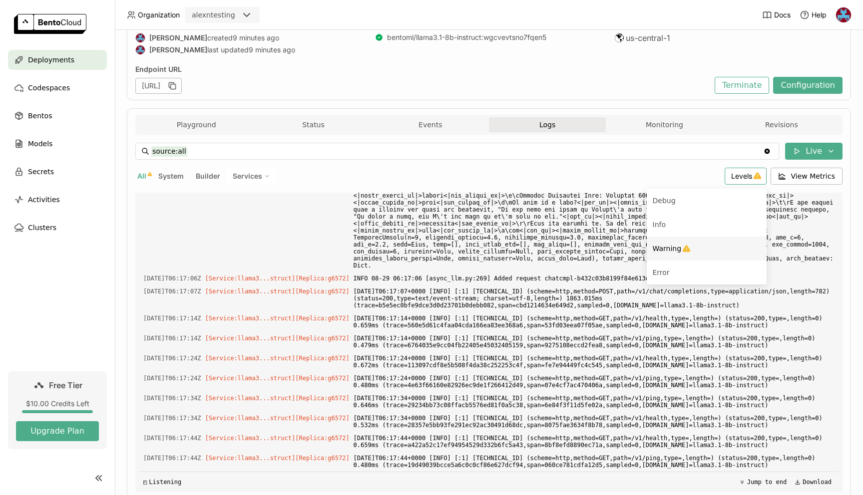
click at [695, 249] on div "Warning" at bounding box center [707, 249] width 108 height 12
type input "source:all level:warning"
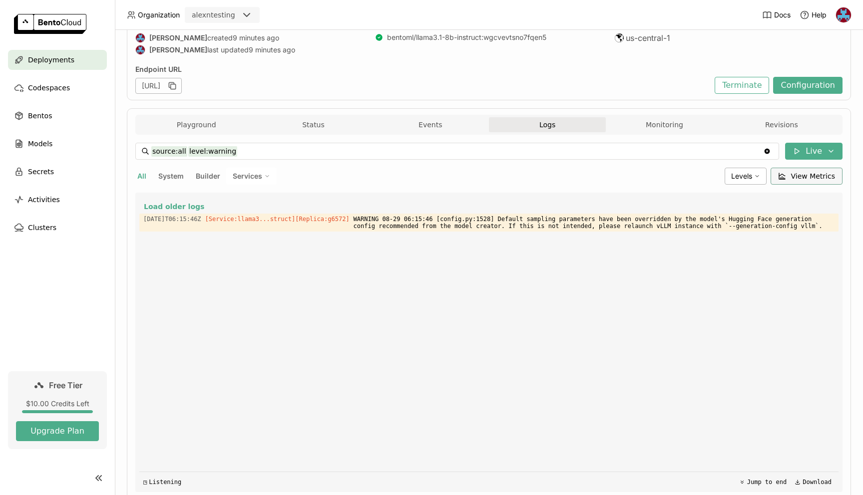
click at [796, 178] on span "View Metrics" at bounding box center [813, 176] width 44 height 10
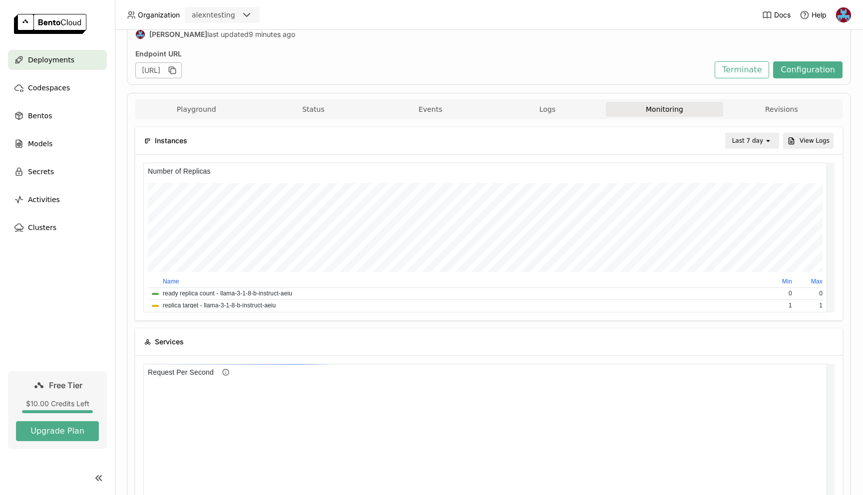
scroll to position [4, 4]
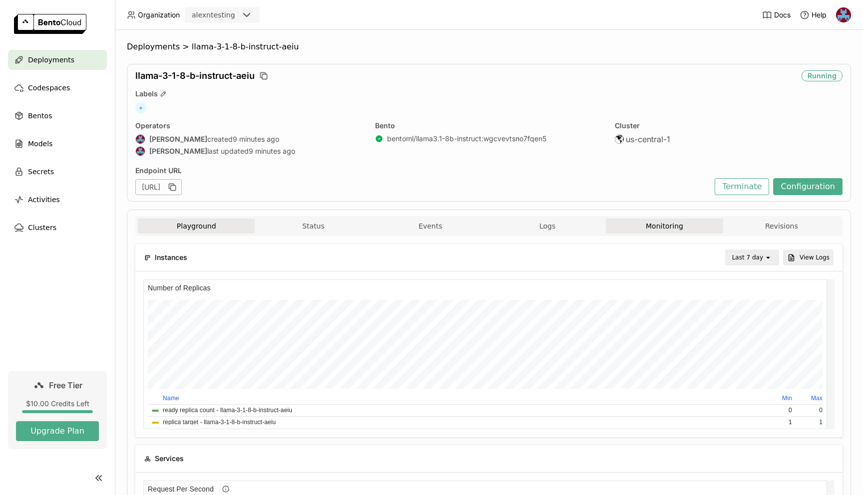
click at [205, 228] on button "Playground" at bounding box center [196, 226] width 117 height 15
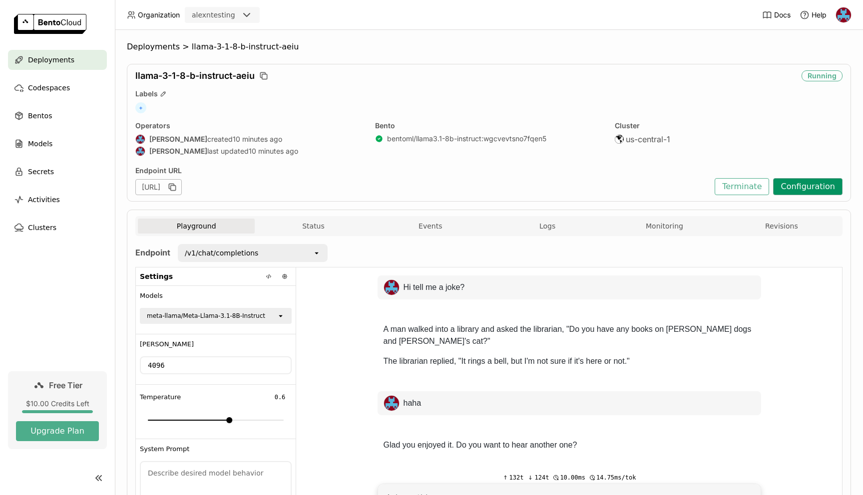
click at [803, 190] on button "Configuration" at bounding box center [807, 186] width 69 height 17
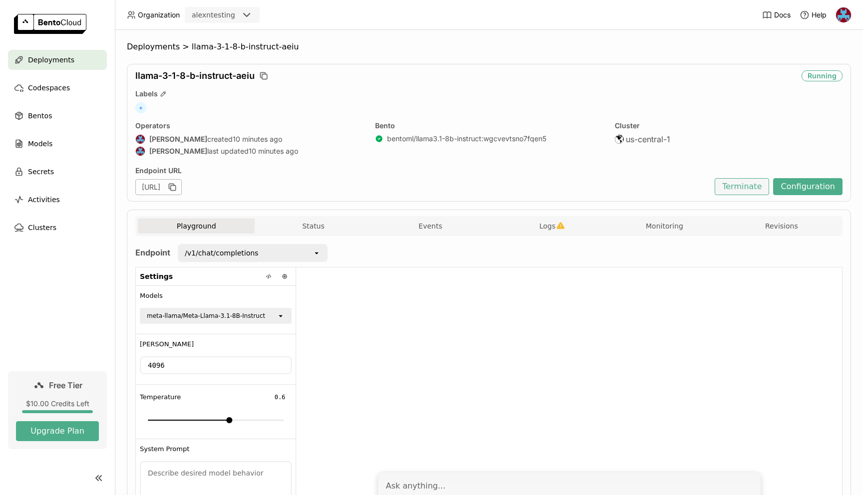
click at [733, 189] on button "Terminate" at bounding box center [741, 186] width 54 height 17
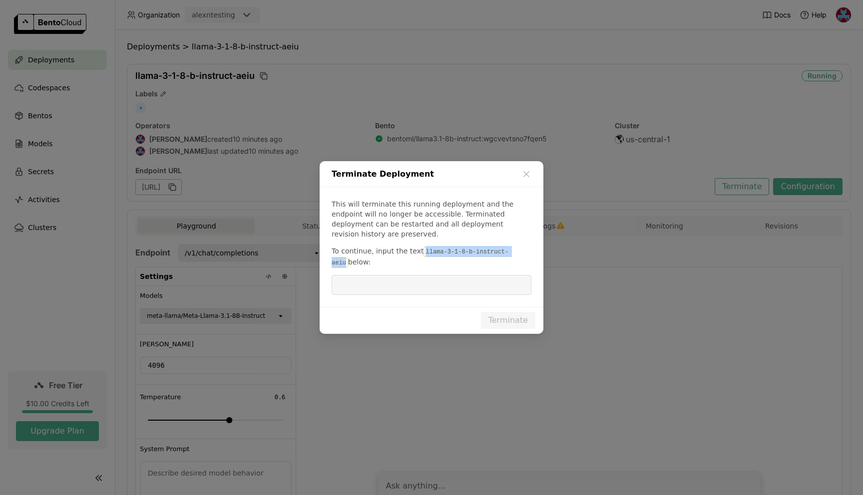
drag, startPoint x: 420, startPoint y: 246, endPoint x: 519, endPoint y: 245, distance: 98.9
click at [519, 246] on p "To continue, input the text llama-3-1-8-b-instruct-aeiu below:" at bounding box center [432, 257] width 200 height 22
copy code "llama-3-1-8-b-instruct-aeiu"
click at [415, 279] on input "dialog" at bounding box center [432, 285] width 188 height 19
paste input "llama-3-1-8-b-instruct-aeiu"
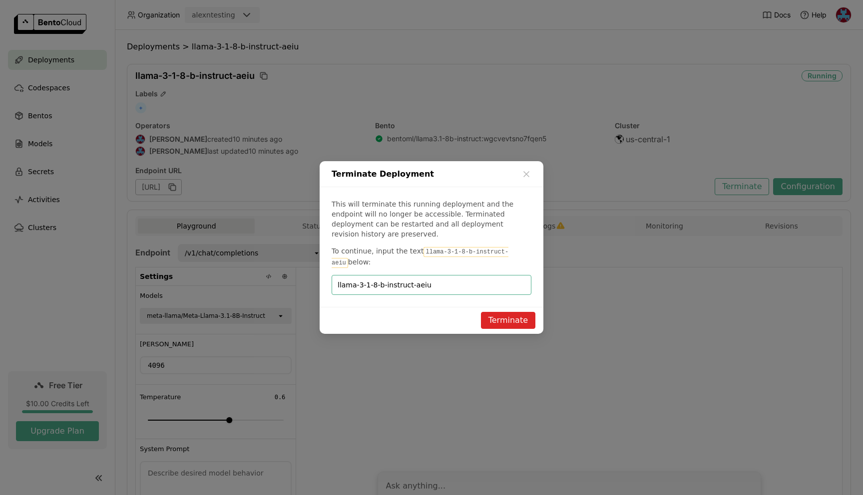
type input "llama-3-1-8-b-instruct-aeiu"
click at [502, 314] on button "Terminate" at bounding box center [508, 320] width 54 height 17
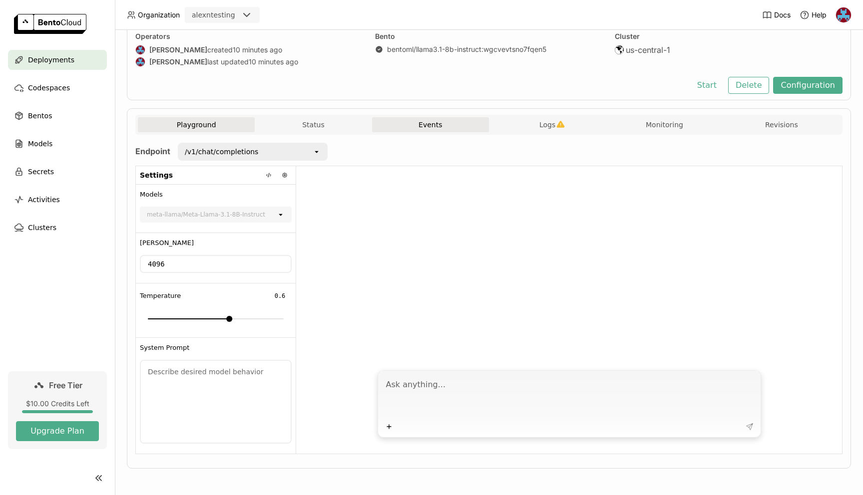
click at [439, 130] on button "Events" at bounding box center [430, 124] width 117 height 15
